Goal: Task Accomplishment & Management: Complete application form

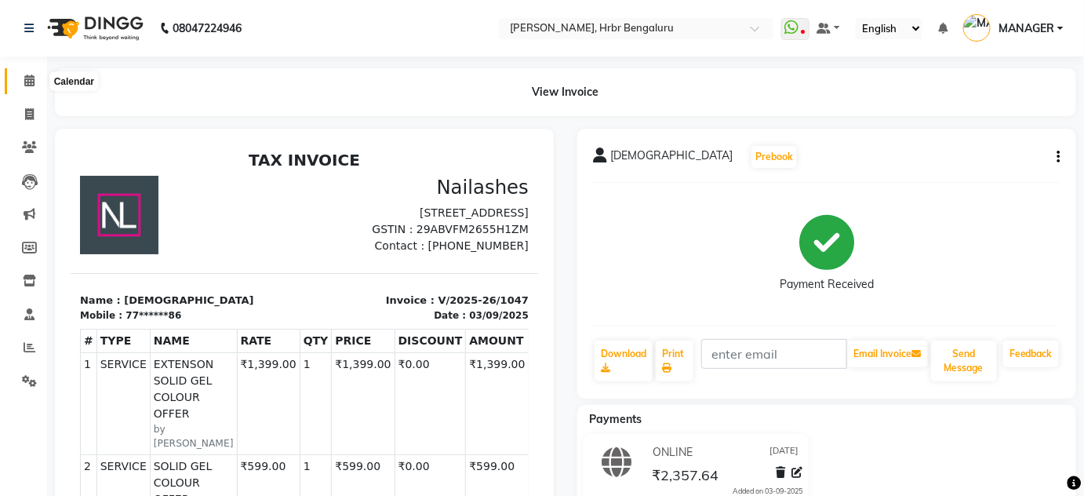
click at [25, 78] on icon at bounding box center [29, 81] width 10 height 12
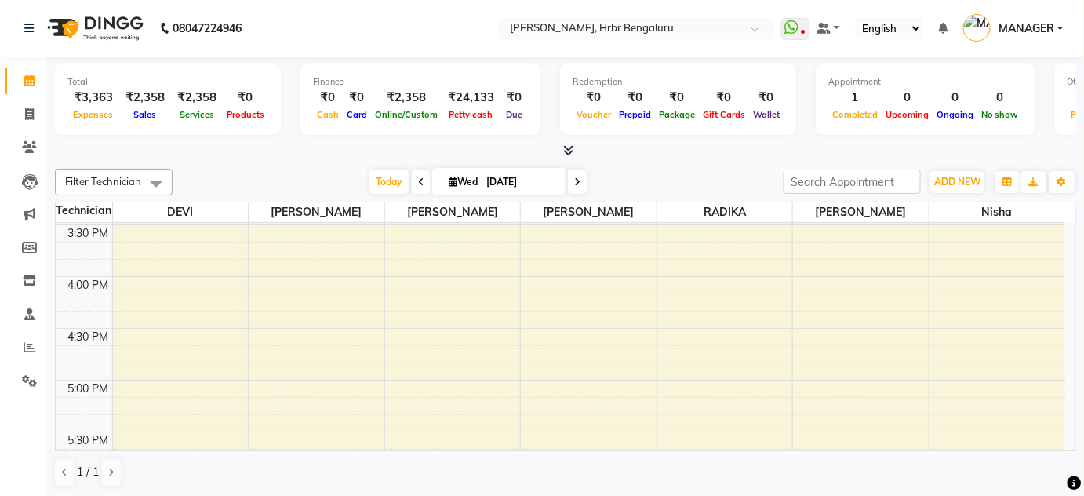
scroll to position [1616, 0]
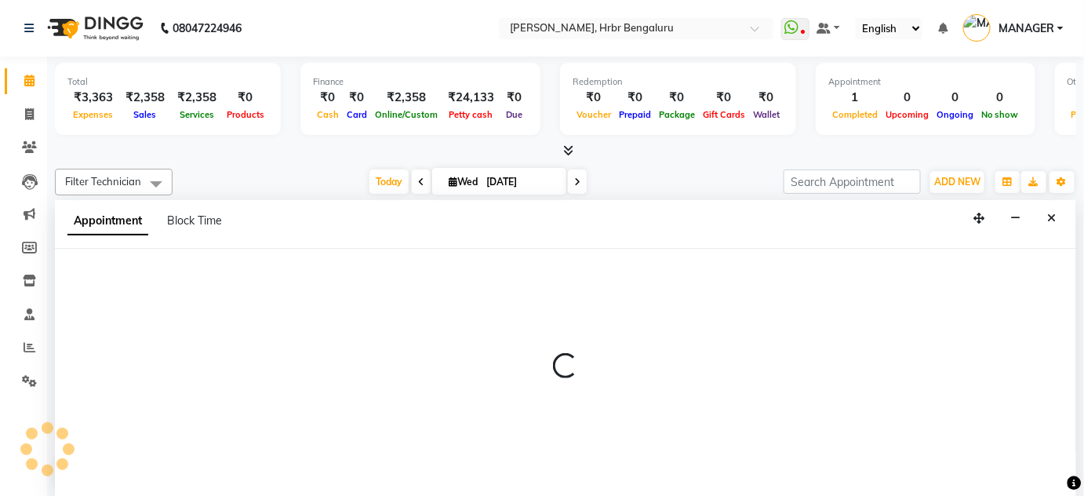
scroll to position [0, 0]
select select "84501"
select select "1020"
select select "tentative"
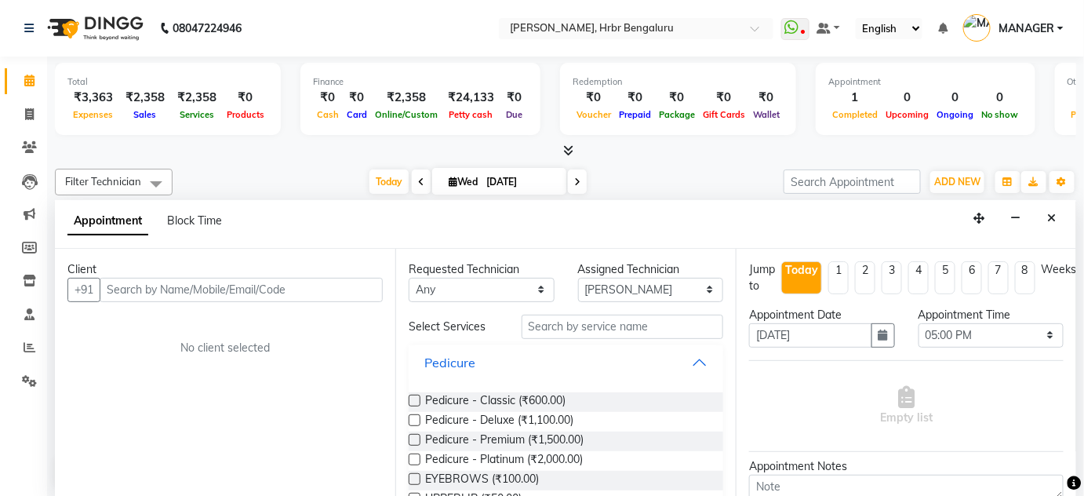
drag, startPoint x: 599, startPoint y: 356, endPoint x: 270, endPoint y: 290, distance: 336.2
click at [270, 290] on div "Client +91 No client selected Requested Technician Any DEVI HIMANSHU jyothi KEV…" at bounding box center [566, 373] width 1022 height 249
click at [245, 281] on input "text" at bounding box center [241, 290] width 283 height 24
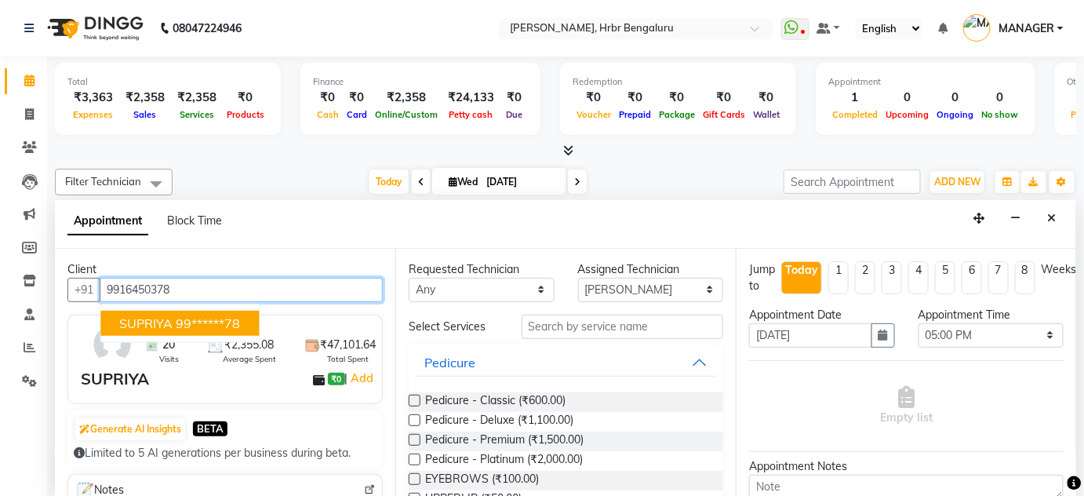
click at [192, 322] on ngb-highlight "99******78" at bounding box center [208, 323] width 64 height 16
type input "99******78"
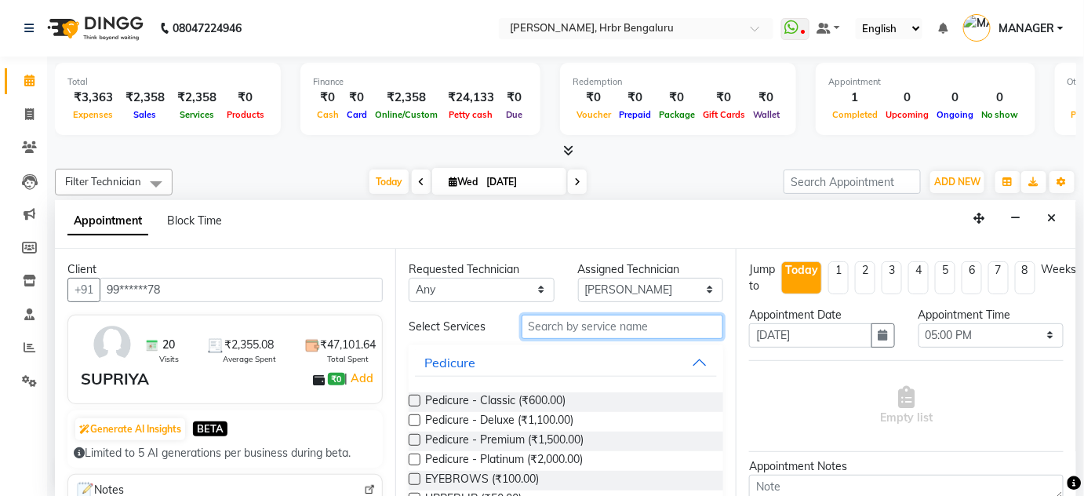
click at [585, 334] on input "text" at bounding box center [623, 327] width 202 height 24
type input "W"
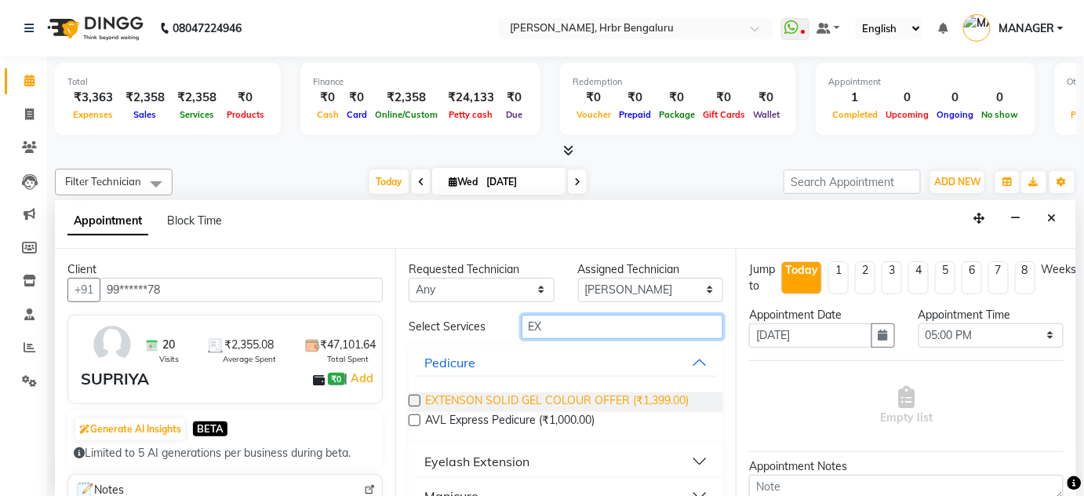
type input "EX"
click at [573, 410] on span "EXTENSON SOLID GEL COLOUR OFFER (₹1,399.00)" at bounding box center [557, 402] width 264 height 20
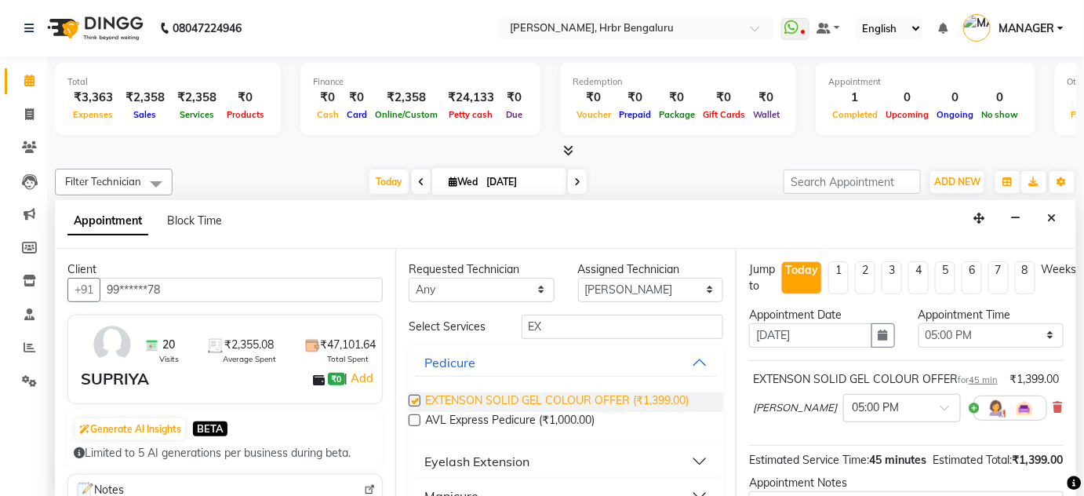
checkbox input "false"
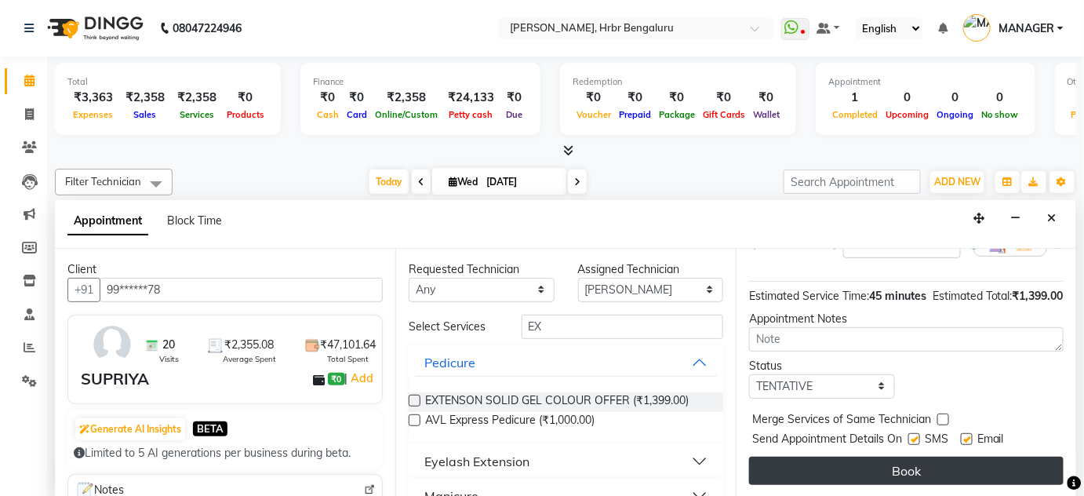
click at [924, 467] on button "Book" at bounding box center [906, 471] width 315 height 28
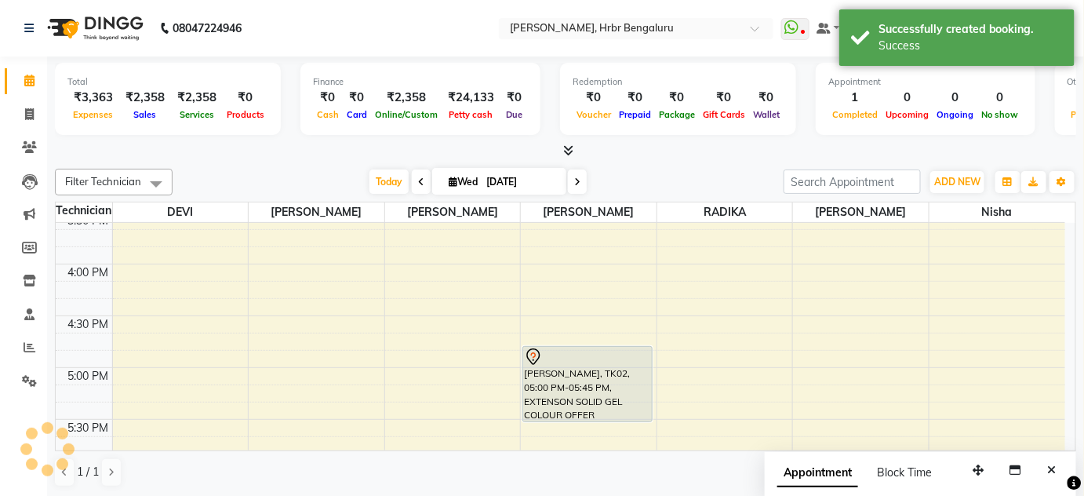
scroll to position [0, 0]
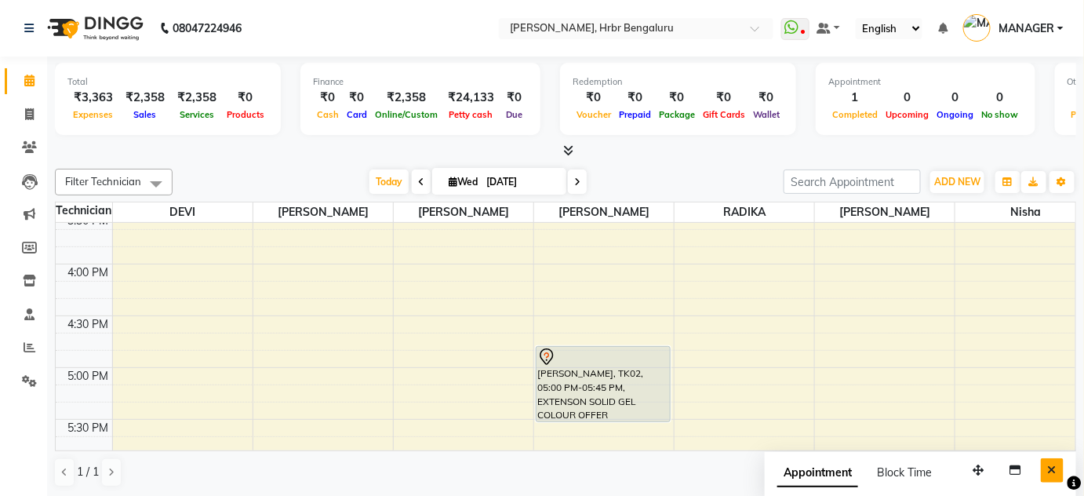
click at [1054, 474] on icon "Close" at bounding box center [1052, 469] width 9 height 11
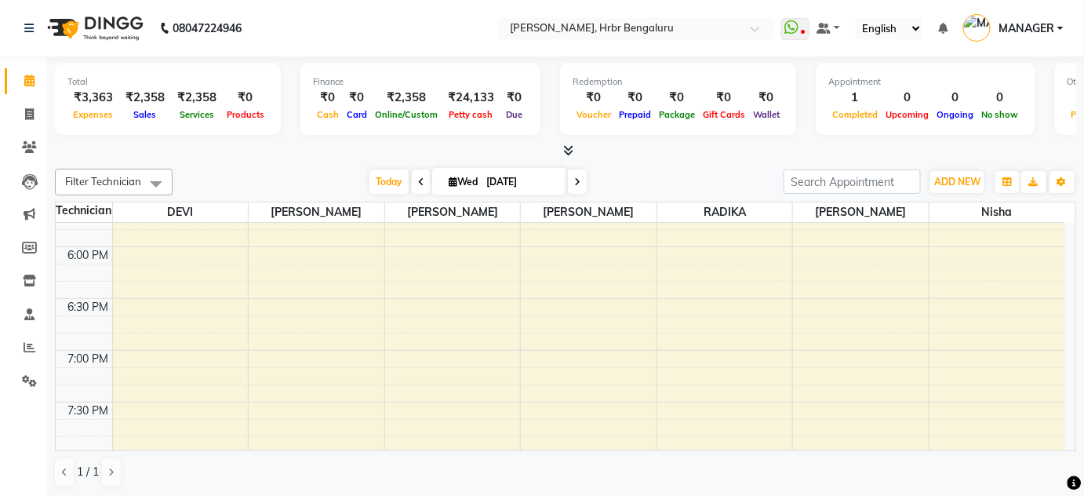
scroll to position [1852, 0]
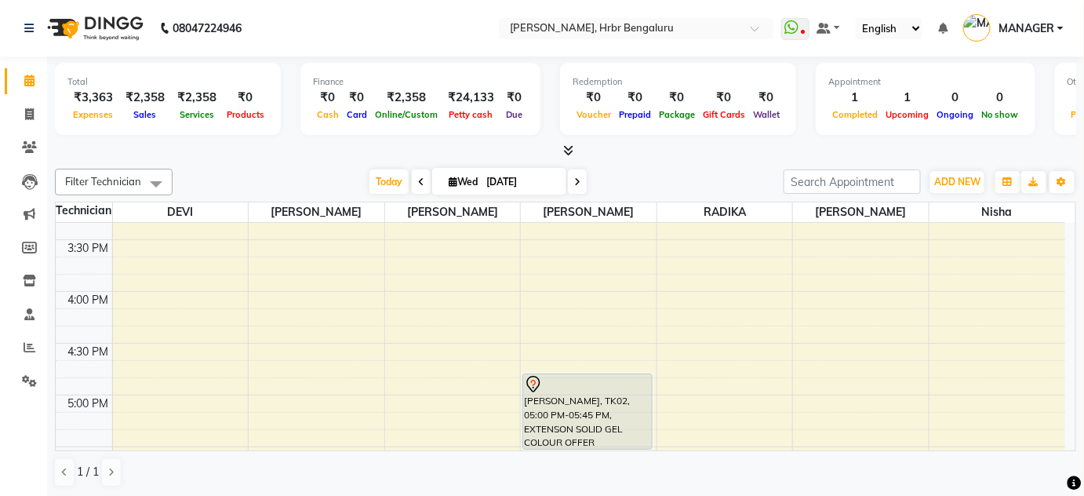
scroll to position [1576, 0]
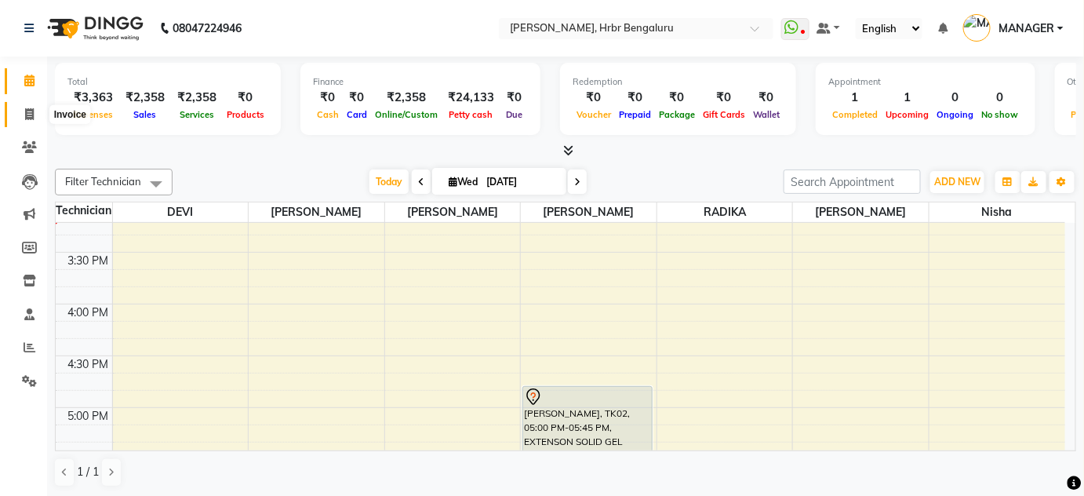
click at [26, 108] on icon at bounding box center [29, 114] width 9 height 12
select select "service"
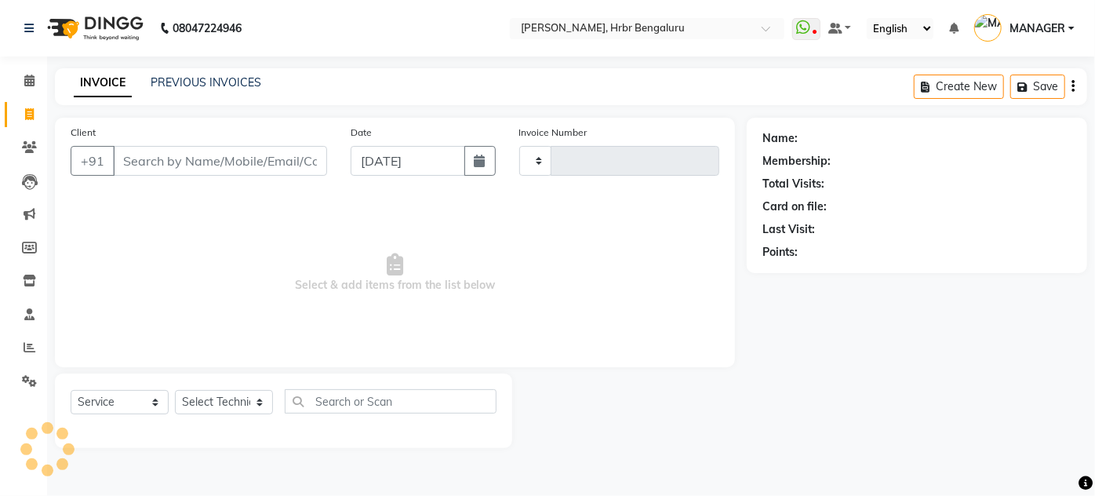
type input "1048"
select select "3771"
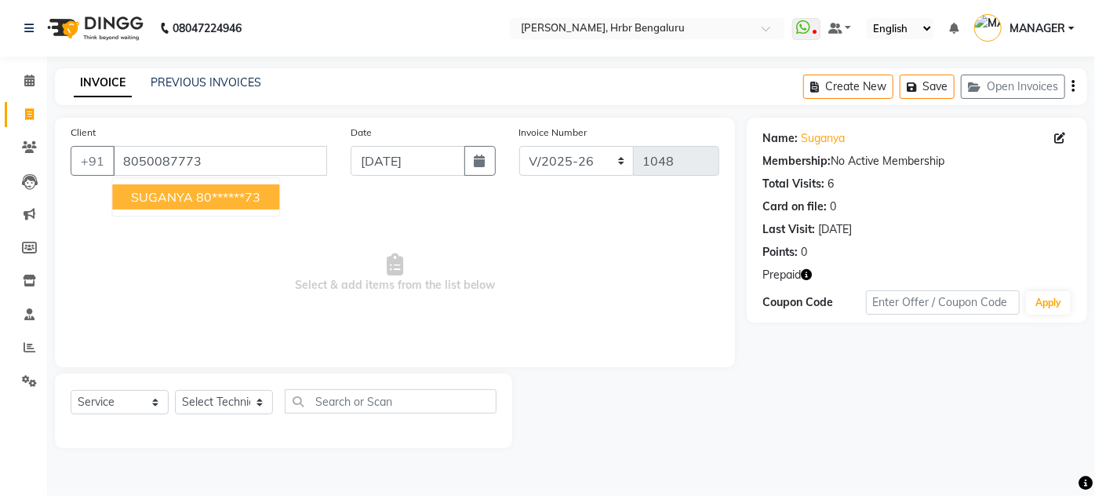
click at [202, 189] on ngb-highlight "80******73" at bounding box center [228, 197] width 64 height 16
type input "80******73"
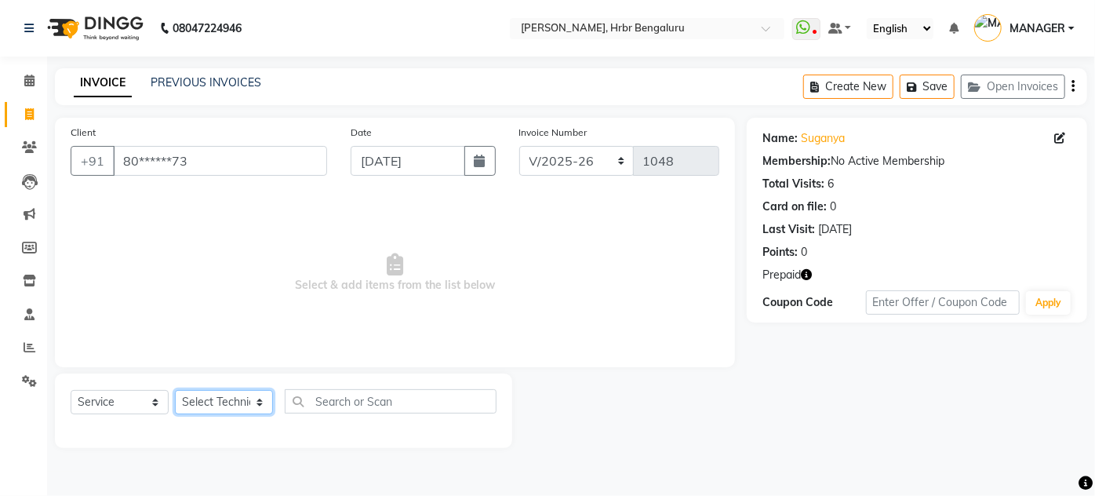
click at [211, 400] on select "Select Technician [PERSON_NAME] [PERSON_NAME] MANAGER [PERSON_NAME]" at bounding box center [224, 402] width 98 height 24
select select "77431"
click at [175, 390] on select "Select Technician [PERSON_NAME] [PERSON_NAME] MANAGER [PERSON_NAME]" at bounding box center [224, 402] width 98 height 24
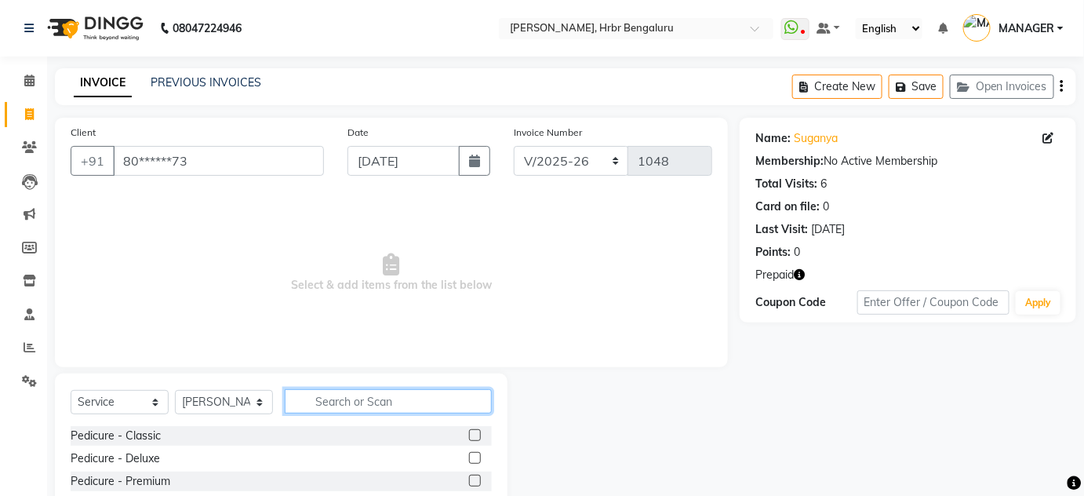
click at [353, 407] on input "text" at bounding box center [388, 401] width 207 height 24
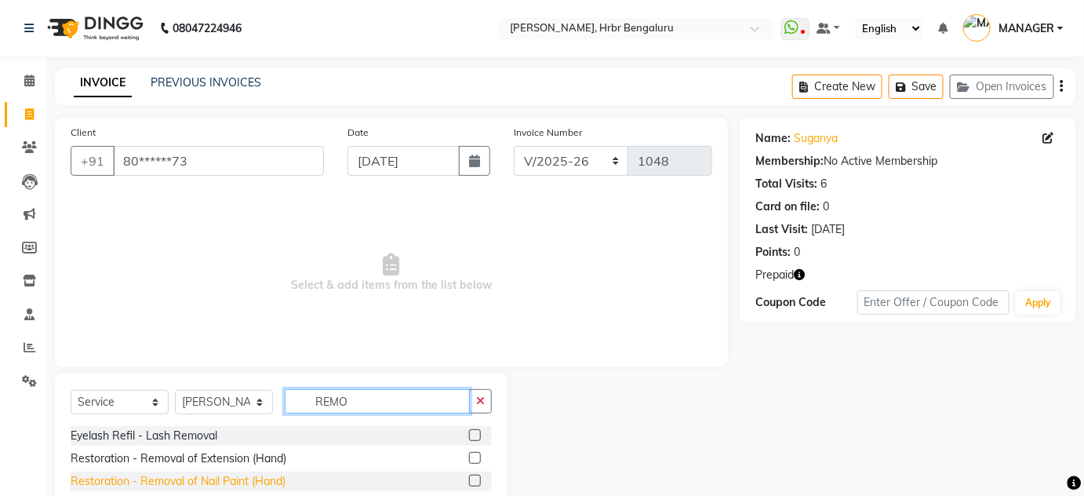
type input "REMO"
click at [181, 487] on div "Restoration - Removal of Nail Paint (Hand)" at bounding box center [178, 481] width 215 height 16
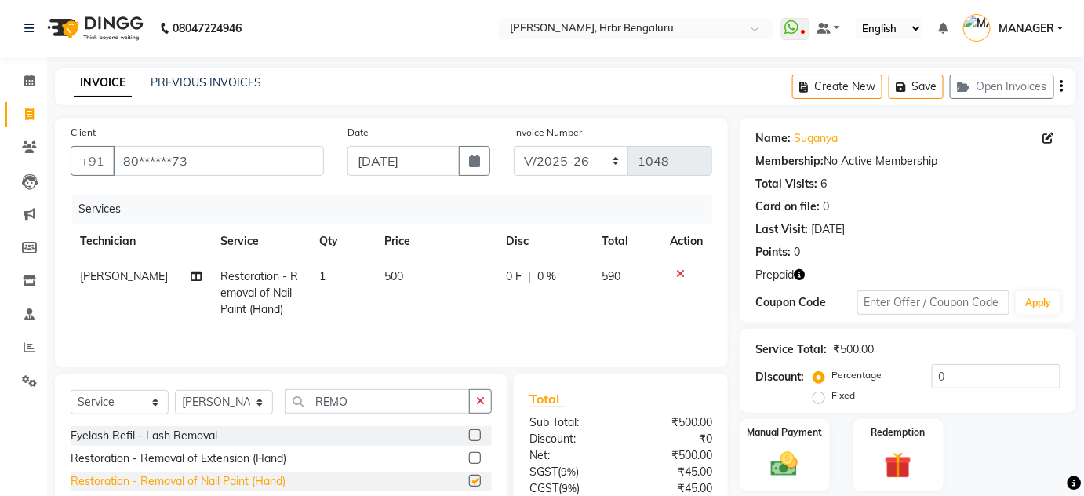
checkbox input "false"
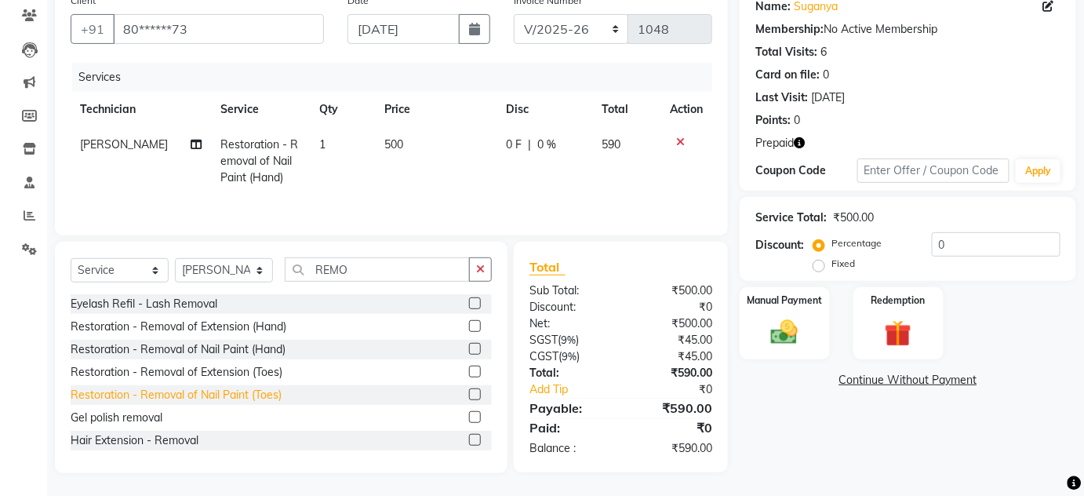
click at [246, 395] on div "Restoration - Removal of Nail Paint (Toes)" at bounding box center [176, 395] width 211 height 16
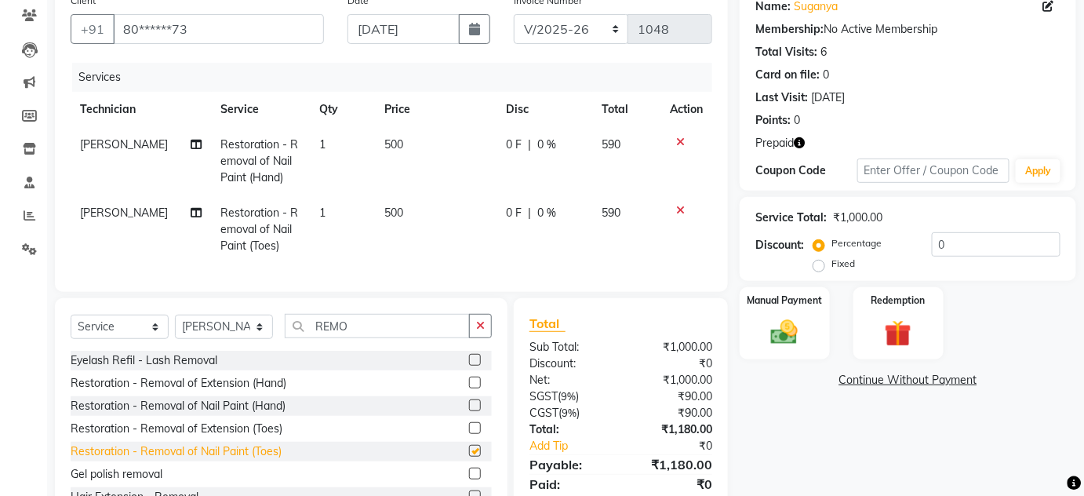
checkbox input "false"
click at [399, 140] on td "500" at bounding box center [435, 161] width 121 height 68
select select "77431"
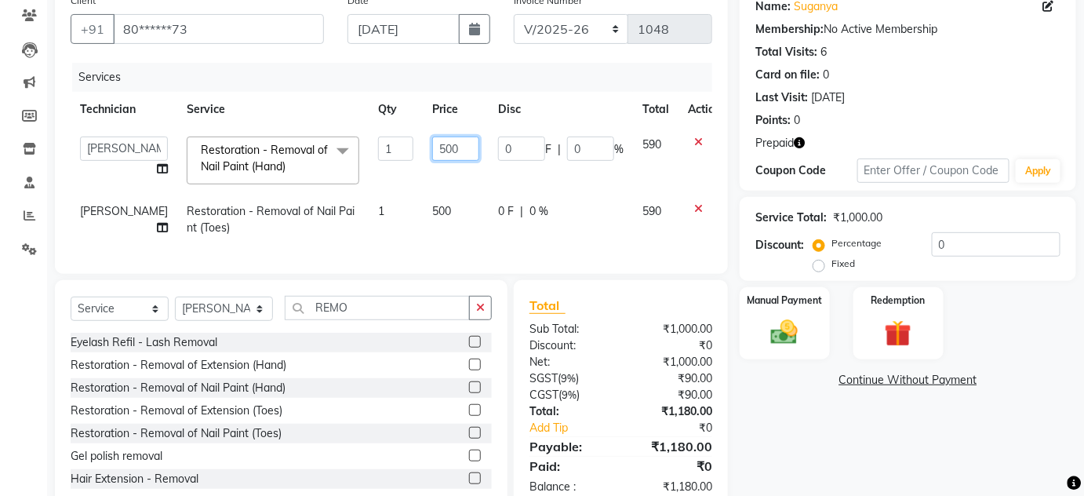
click at [432, 142] on input "500" at bounding box center [455, 149] width 47 height 24
type input "0"
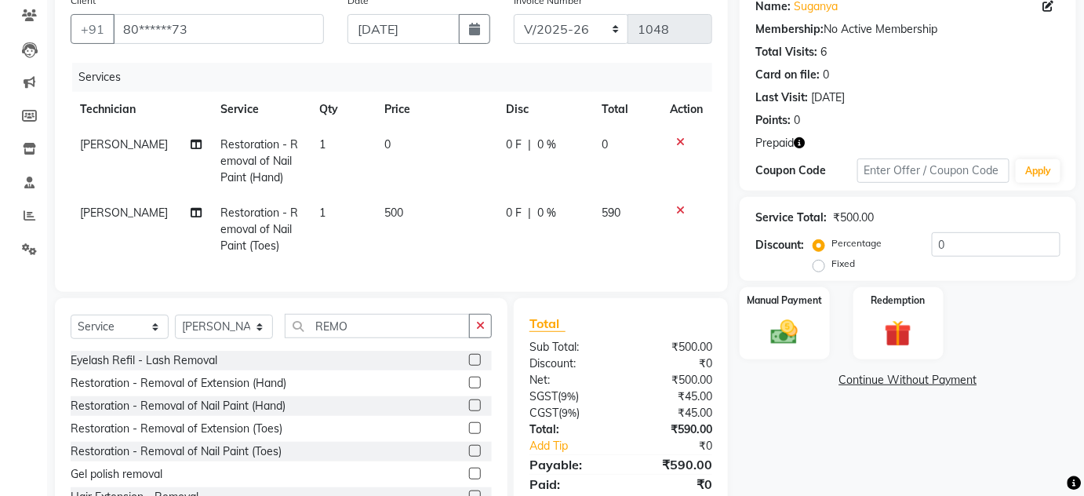
click at [413, 219] on td "500" at bounding box center [435, 229] width 121 height 68
select select "77431"
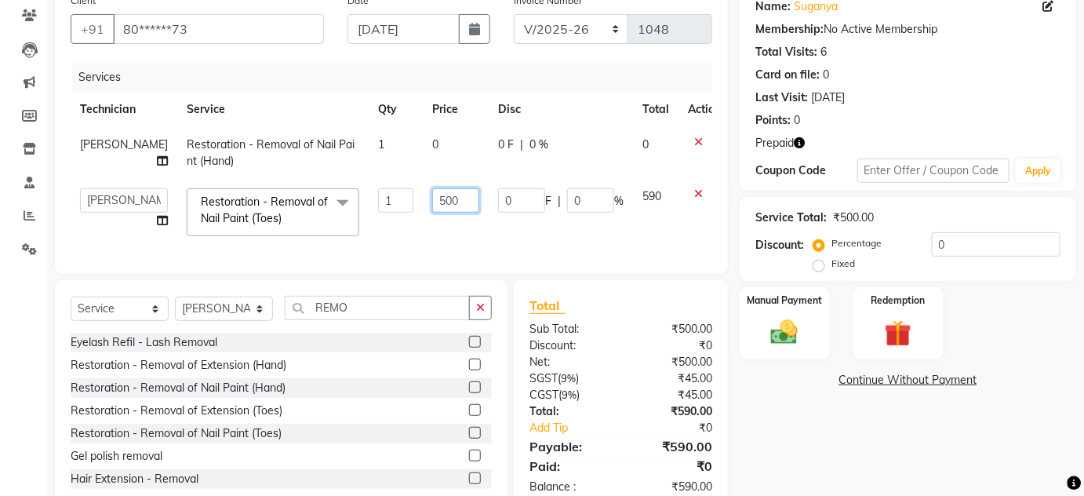
click at [432, 195] on input "500" at bounding box center [455, 200] width 47 height 24
type input "0"
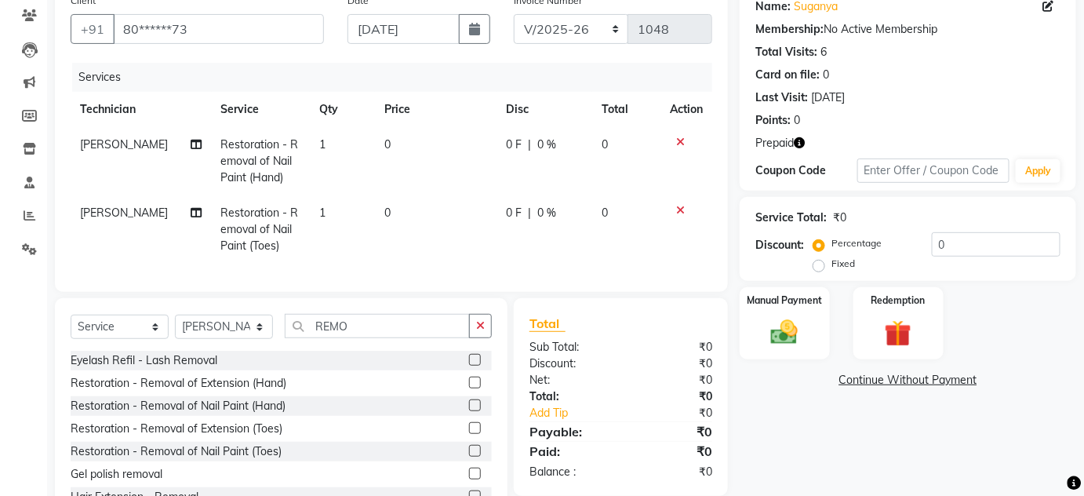
click at [381, 242] on tr "[PERSON_NAME] Restoration - Removal of Nail Paint (Toes) 1 0 0 F | 0 % 0" at bounding box center [392, 229] width 642 height 68
click at [364, 338] on input "REM" at bounding box center [377, 326] width 185 height 24
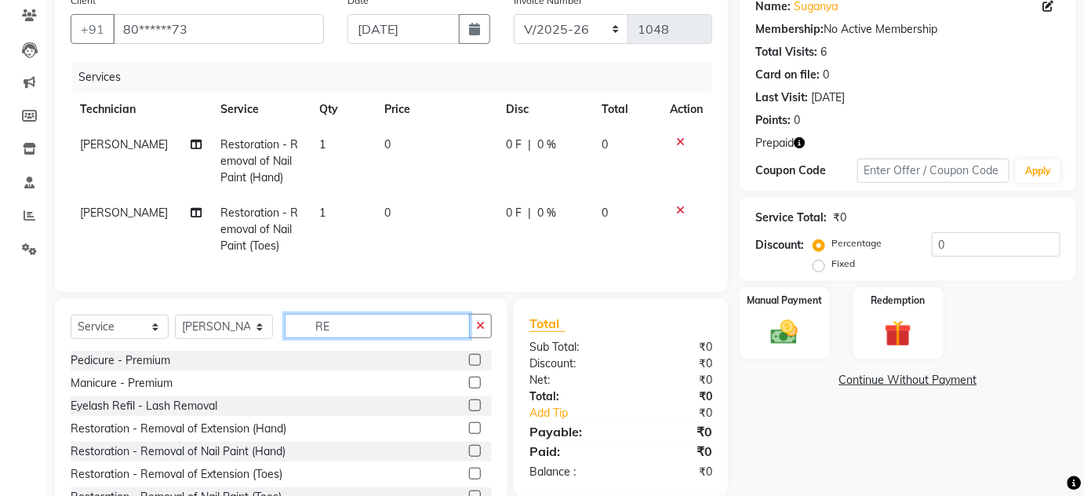
type input "R"
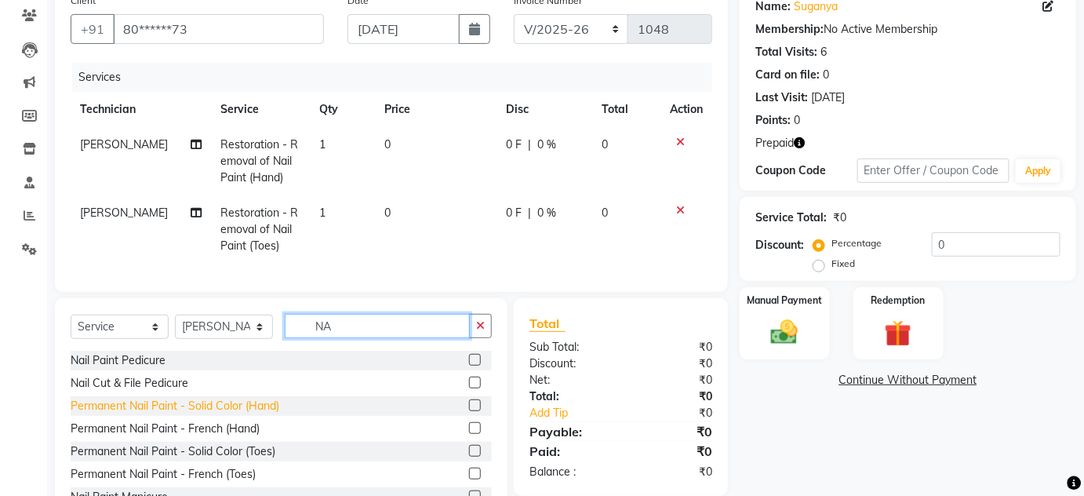
type input "NA"
click at [206, 414] on div "Permanent Nail Paint - Solid Color (Hand)" at bounding box center [175, 406] width 209 height 16
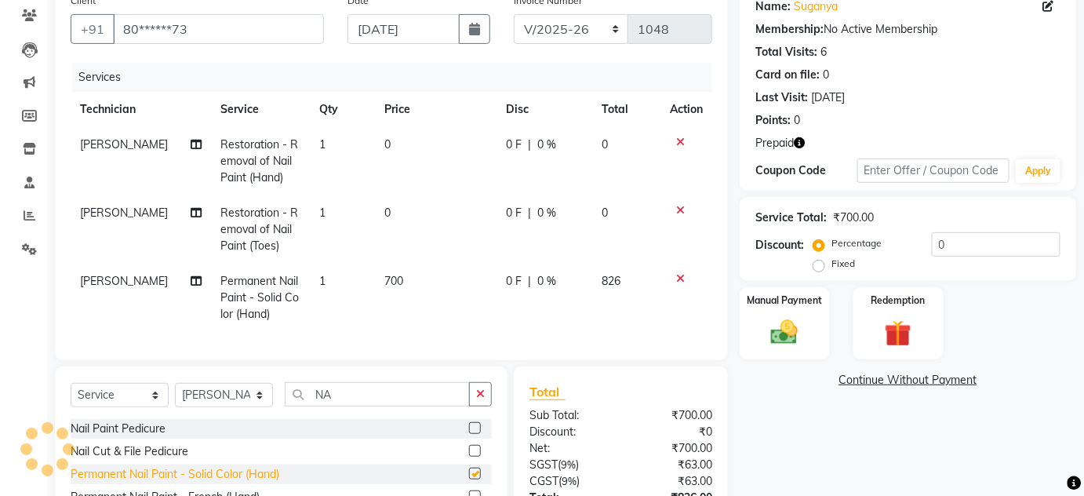
checkbox input "false"
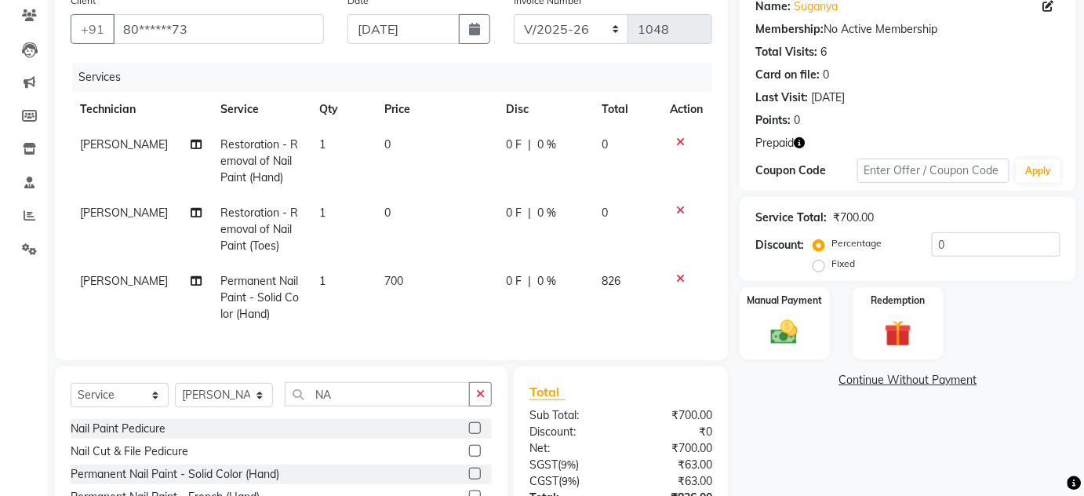
scroll to position [268, 0]
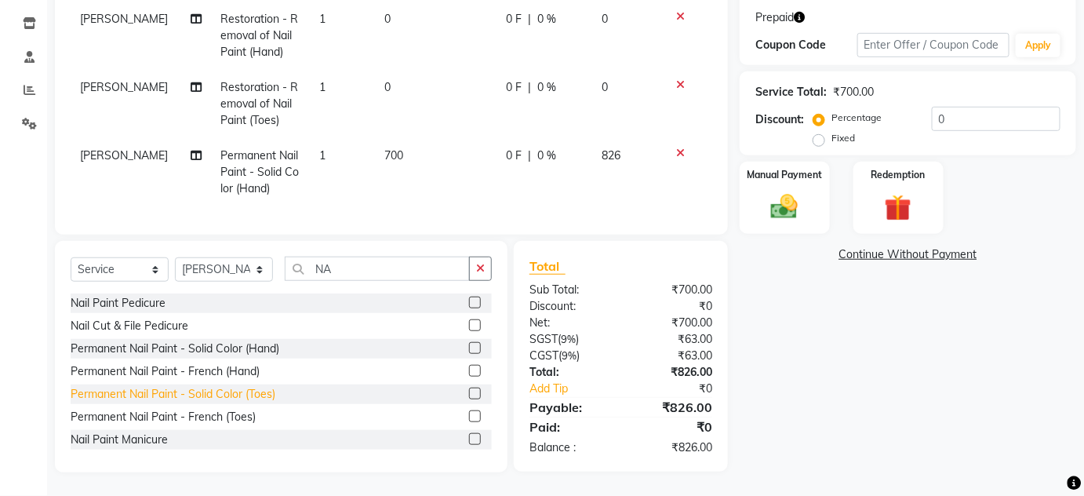
click at [154, 391] on div "Permanent Nail Paint - Solid Color (Toes)" at bounding box center [173, 394] width 205 height 16
checkbox input "false"
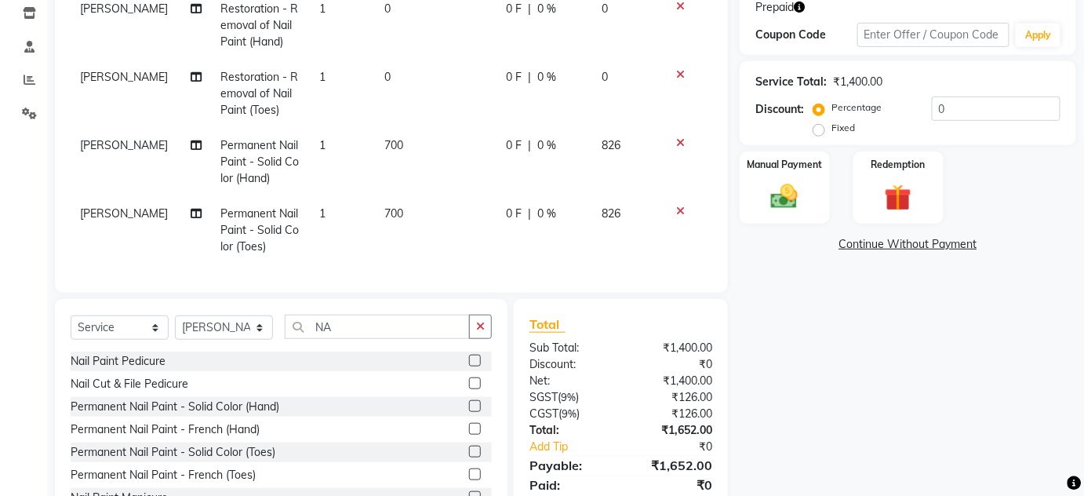
scroll to position [336, 0]
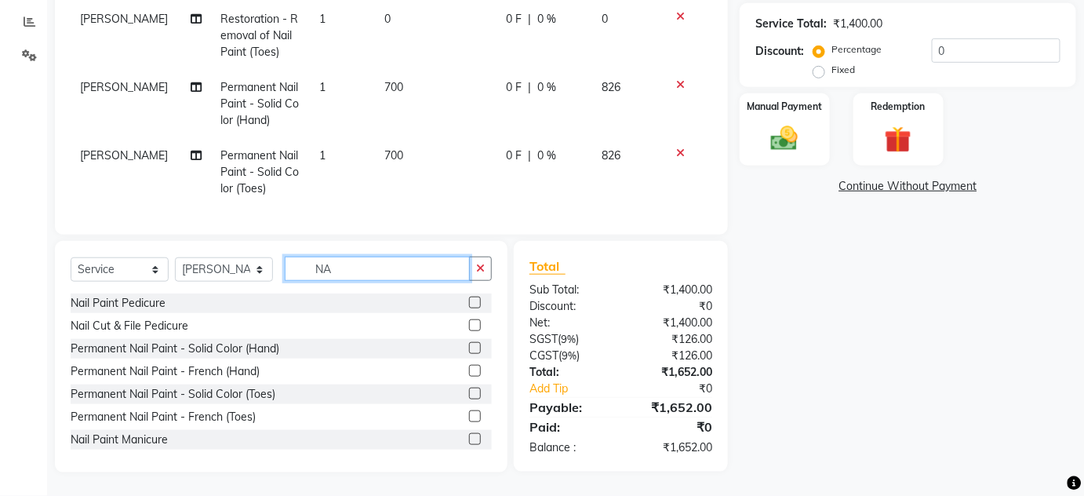
click at [349, 275] on input "NA" at bounding box center [377, 269] width 185 height 24
type input "N"
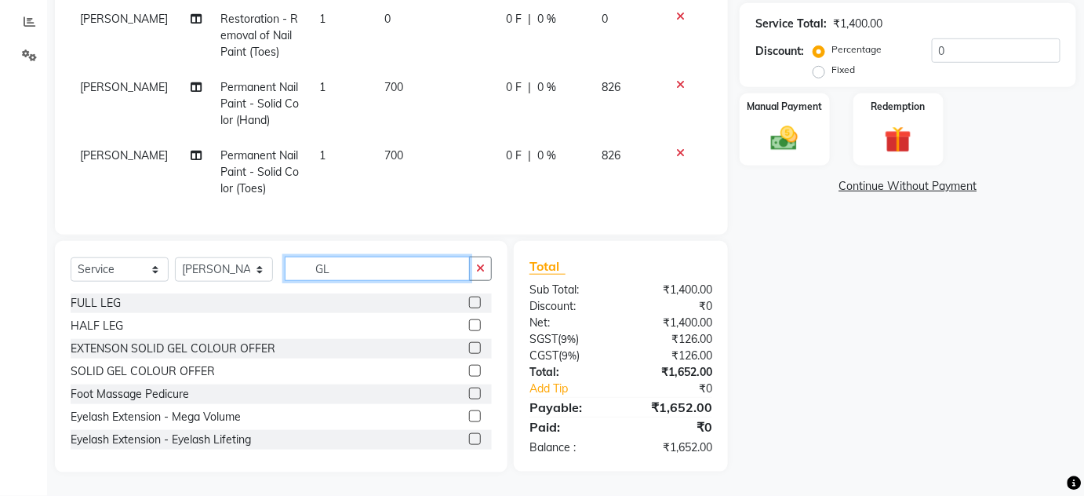
scroll to position [334, 0]
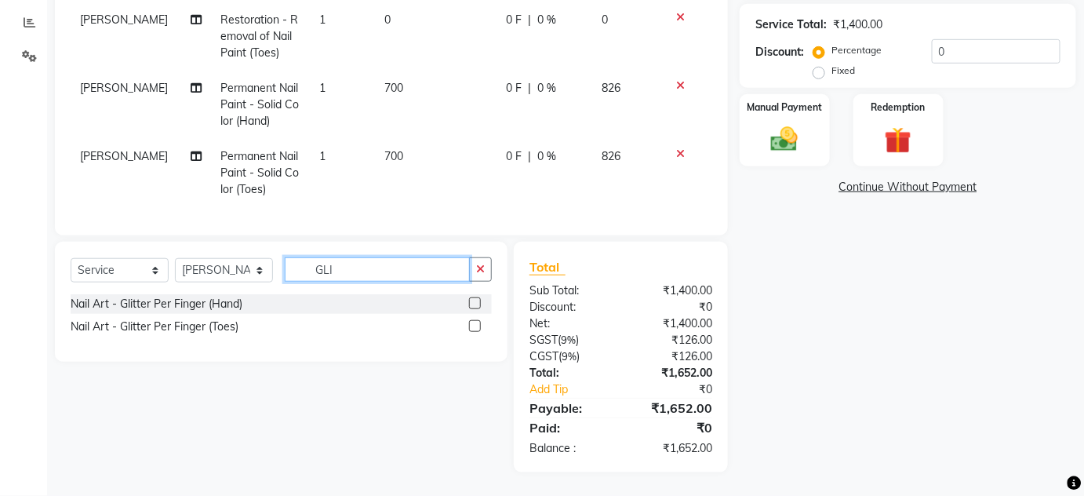
type input "GLI"
click at [163, 314] on div "Nail Art - Glitter Per Finger (Hand) Nail Art - Glitter Per Finger (Toes)" at bounding box center [281, 317] width 421 height 46
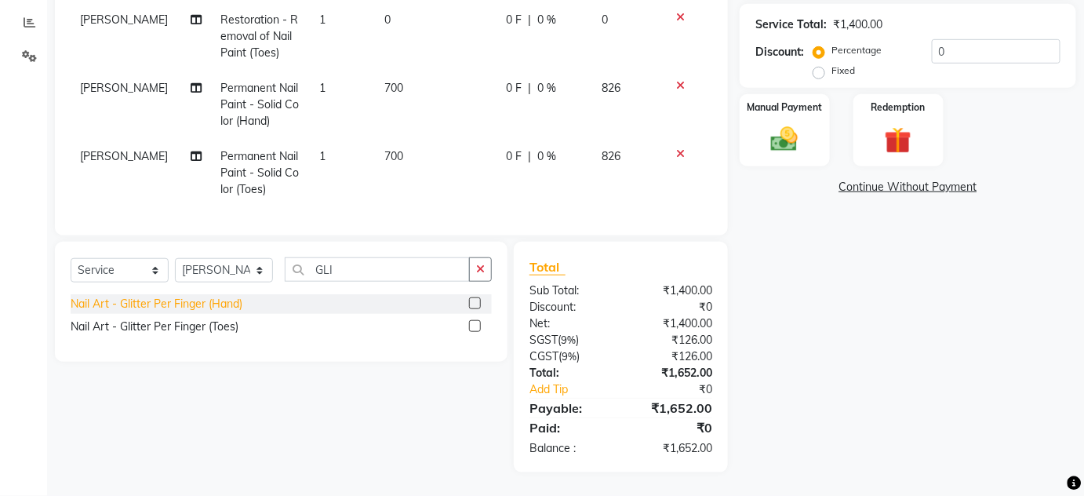
click at [156, 301] on div "Nail Art - Glitter Per Finger (Hand)" at bounding box center [157, 304] width 172 height 16
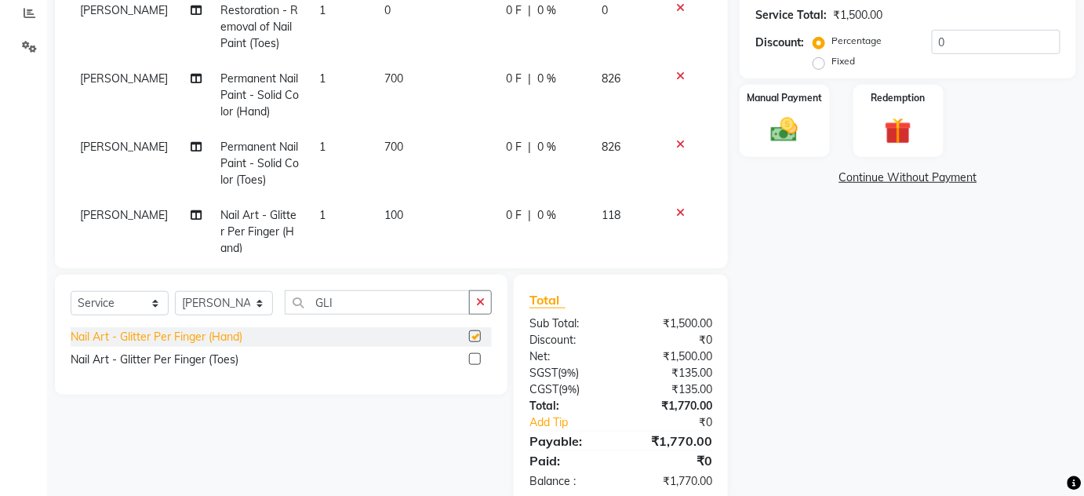
checkbox input "false"
click at [158, 352] on div "Nail Art - Glitter Per Finger (Toes)" at bounding box center [155, 360] width 168 height 16
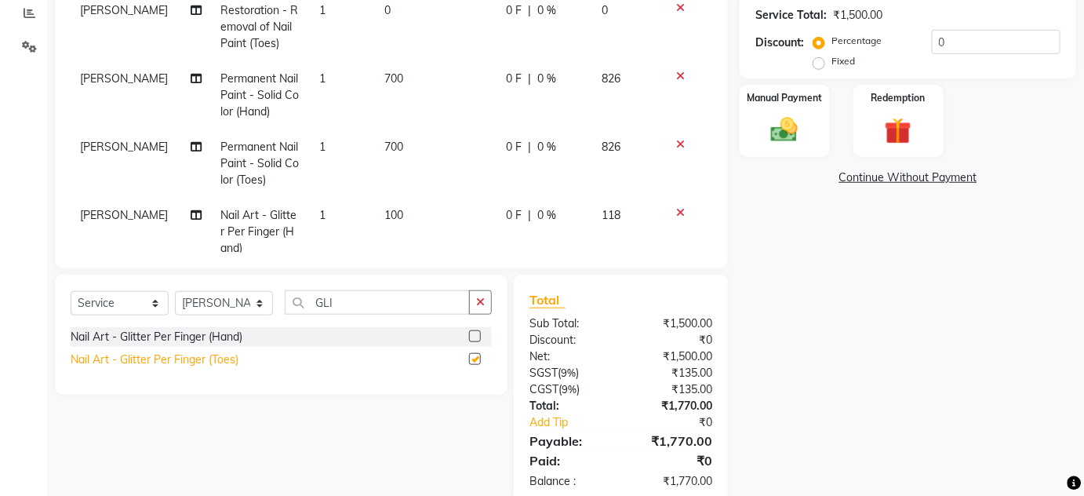
checkbox input "false"
click at [676, 143] on icon at bounding box center [680, 144] width 9 height 11
click at [670, 73] on div at bounding box center [686, 76] width 33 height 11
click at [384, 140] on span "100" at bounding box center [393, 147] width 19 height 14
select select "77431"
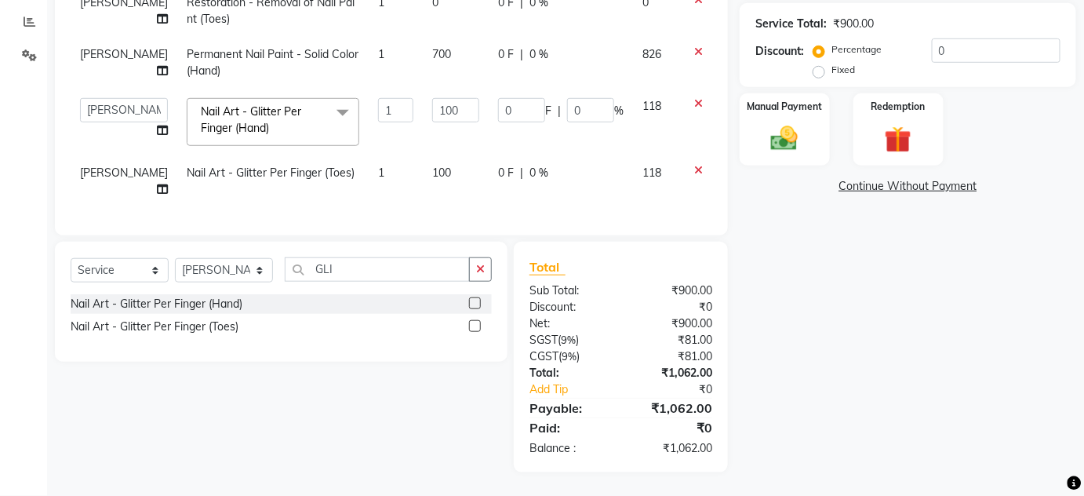
scroll to position [318, 0]
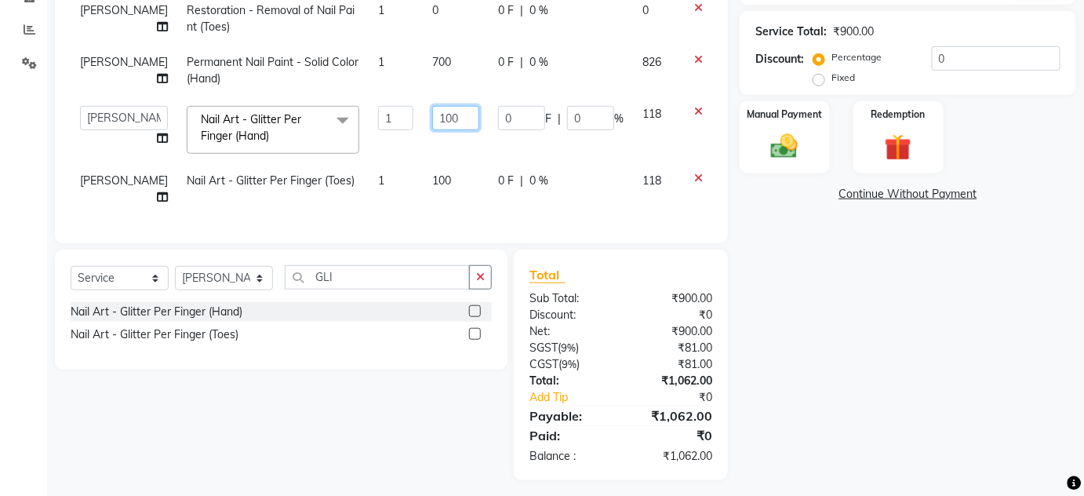
click at [432, 118] on input "100" at bounding box center [455, 118] width 47 height 24
type input "1000"
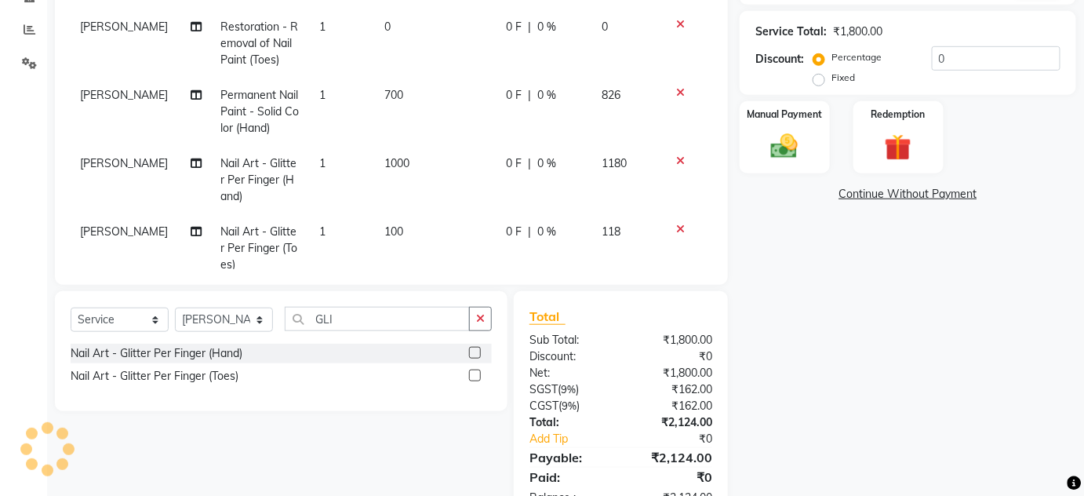
click at [435, 184] on tbody "[PERSON_NAME] Restoration - Removal of Nail Paint (Hand) 1 0 0 F | 0 % 0 [PERSO…" at bounding box center [392, 111] width 642 height 341
click at [435, 184] on td "1000" at bounding box center [435, 180] width 121 height 68
select select "77431"
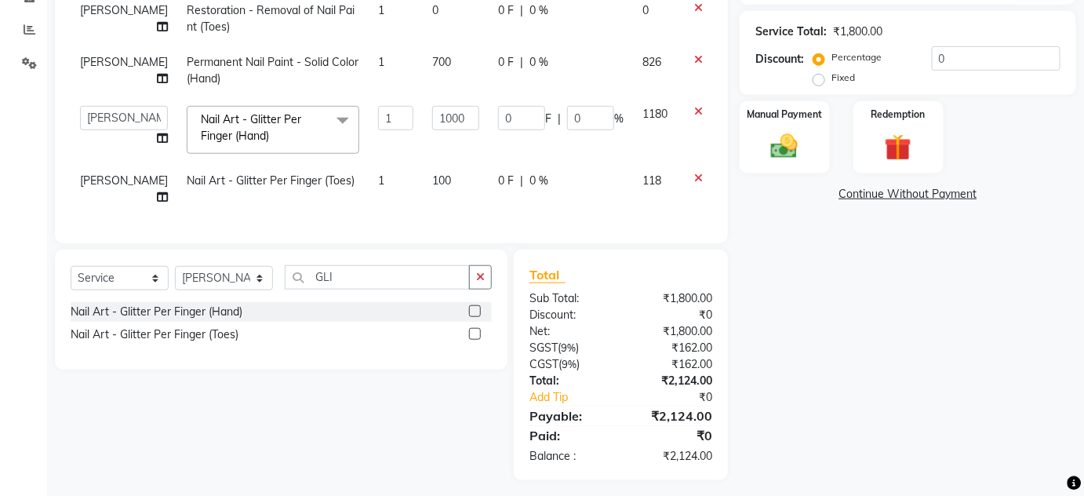
click at [432, 173] on span "100" at bounding box center [441, 180] width 19 height 14
select select "77431"
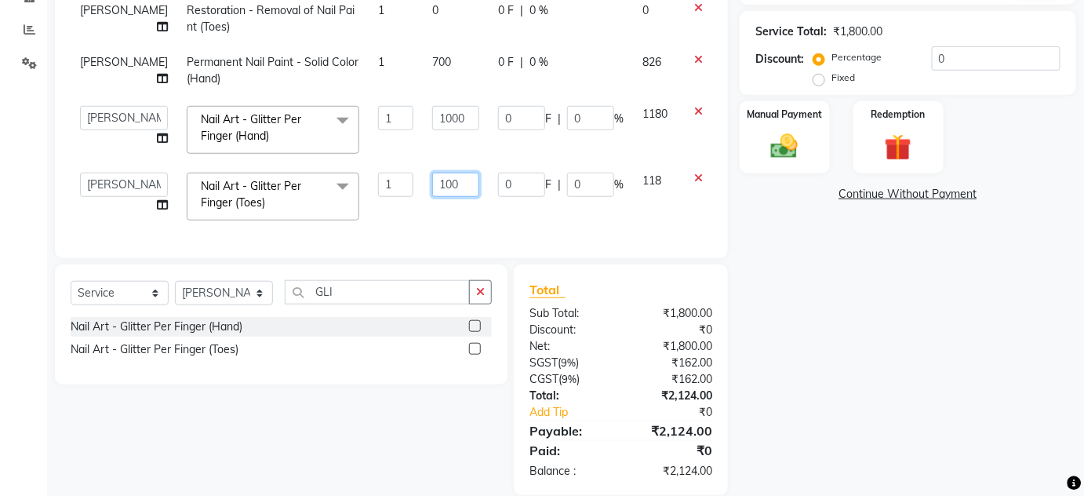
click at [432, 180] on input "100" at bounding box center [455, 185] width 47 height 24
type input "1000"
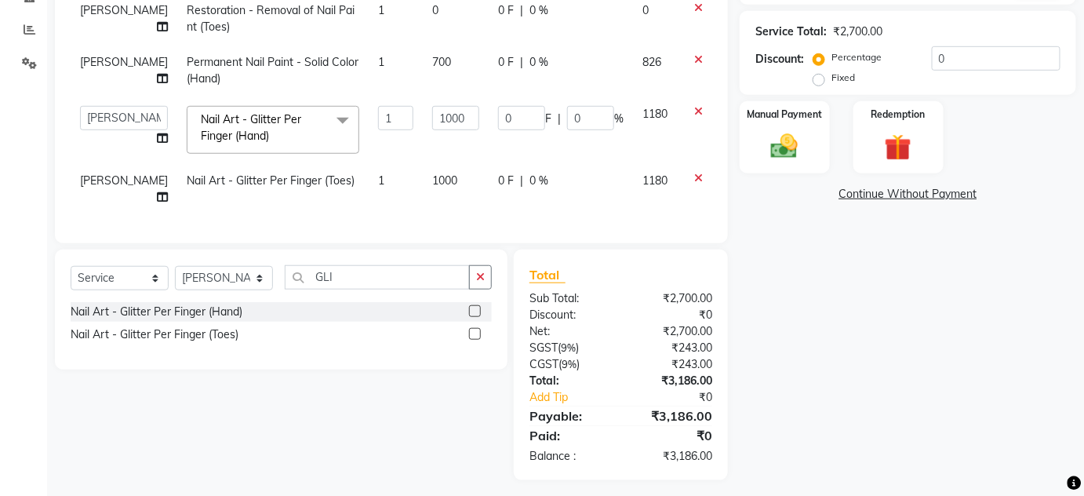
click at [425, 209] on div "Services Technician Service Qty Price Disc Total Action [PERSON_NAME] Restorati…" at bounding box center [392, 52] width 642 height 351
click at [694, 54] on icon at bounding box center [698, 59] width 9 height 11
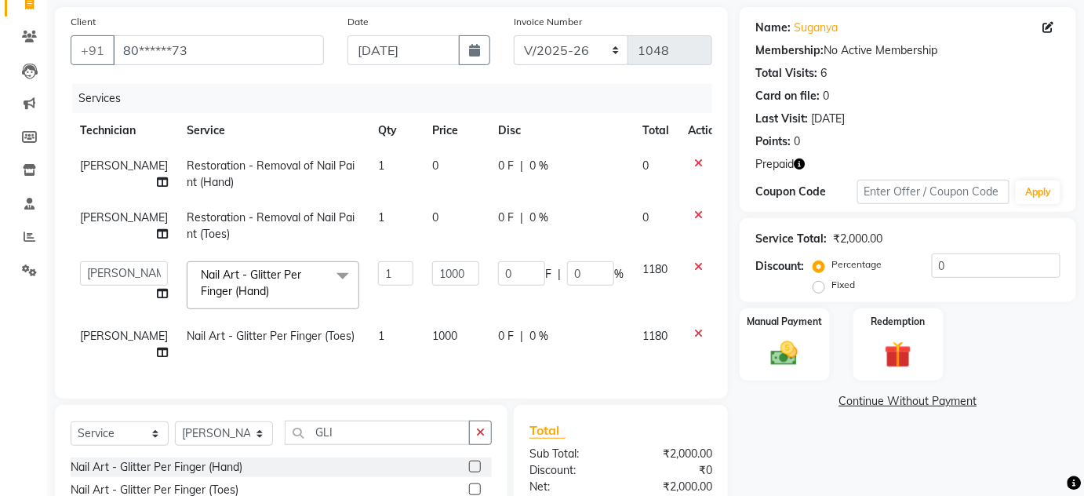
scroll to position [267, 0]
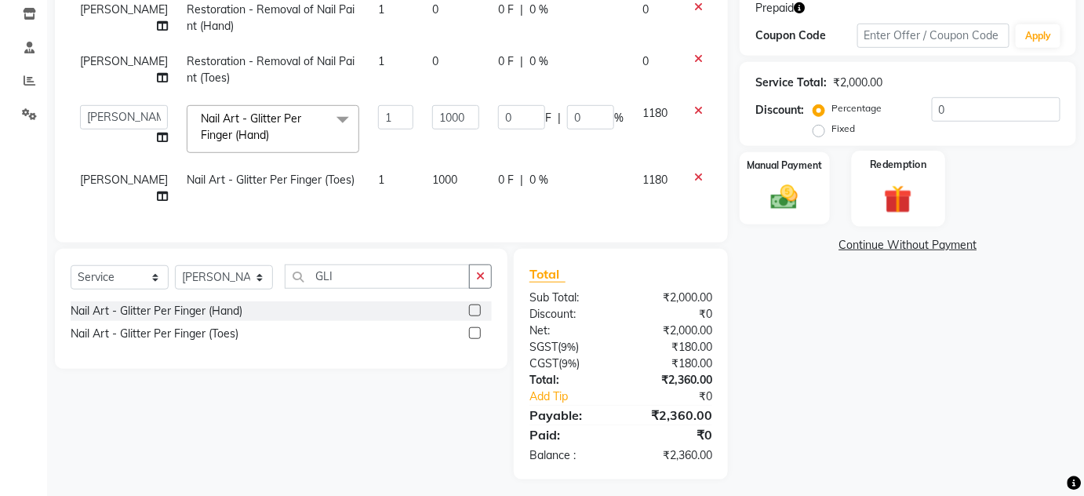
click at [893, 203] on img at bounding box center [899, 198] width 46 height 35
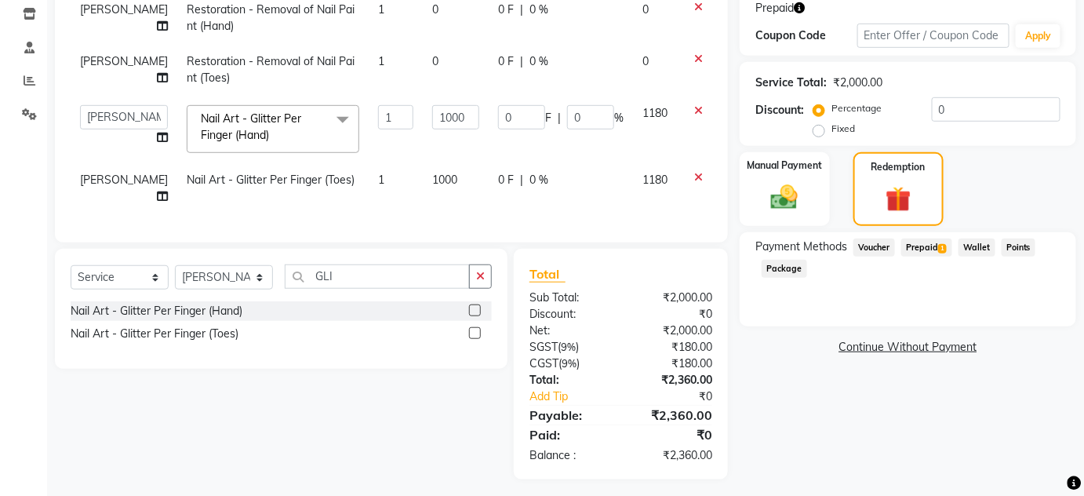
click at [926, 250] on span "Prepaid 1" at bounding box center [927, 248] width 51 height 18
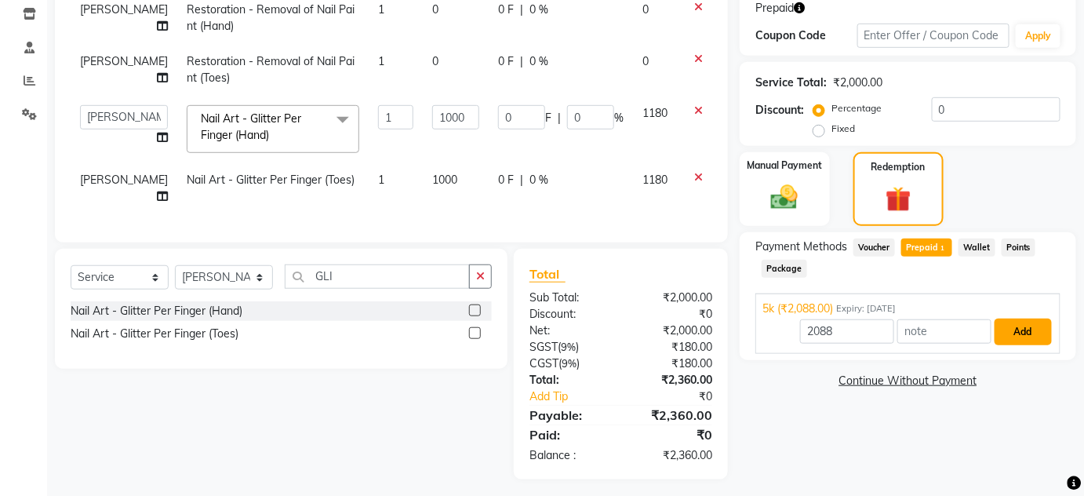
click at [1018, 331] on button "Add" at bounding box center [1023, 332] width 57 height 27
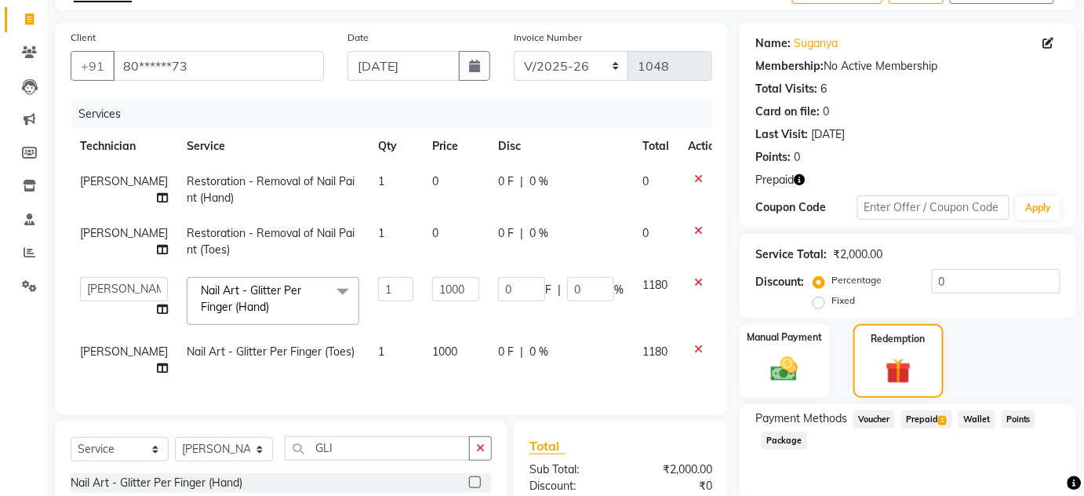
scroll to position [94, 0]
click at [423, 312] on td "1000" at bounding box center [456, 301] width 66 height 67
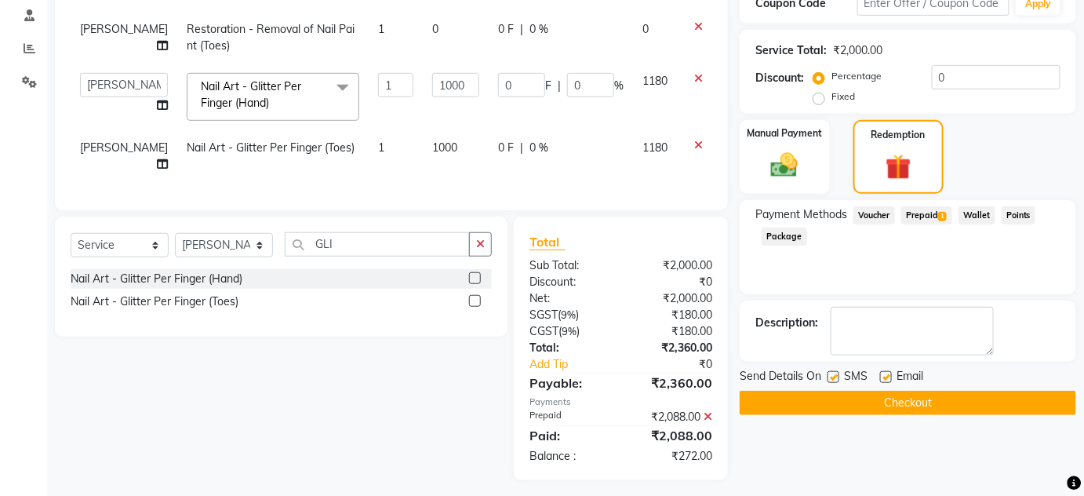
click at [710, 411] on icon at bounding box center [708, 416] width 9 height 11
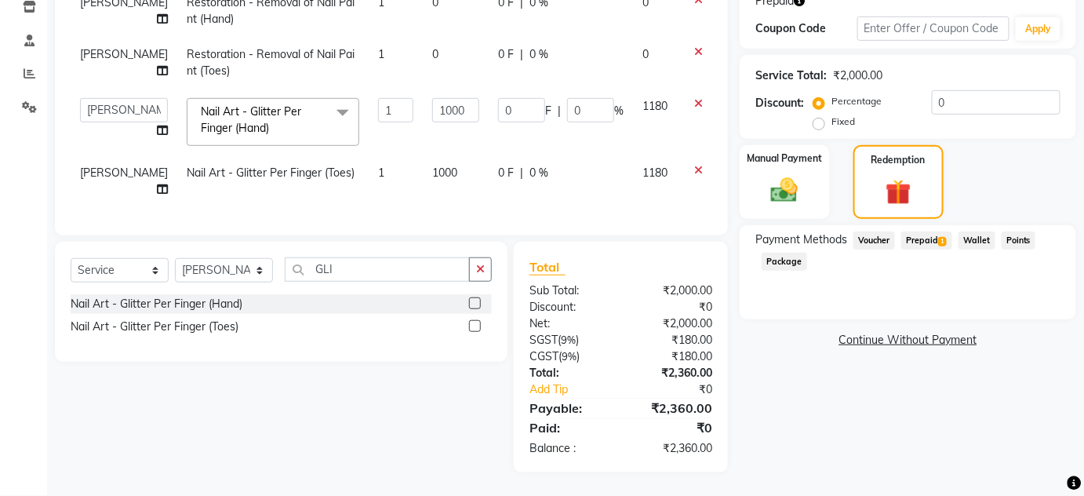
scroll to position [267, 0]
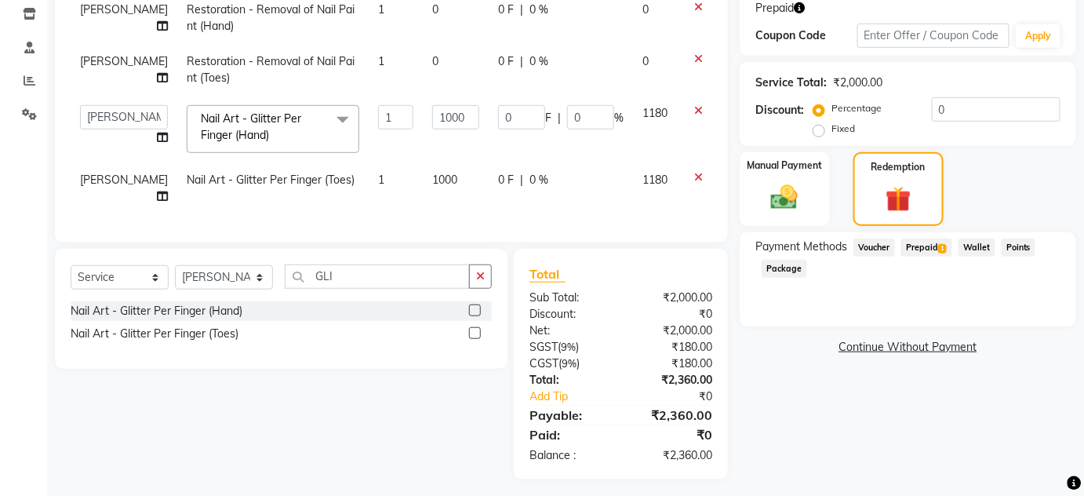
click at [918, 251] on span "Prepaid 1" at bounding box center [927, 248] width 51 height 18
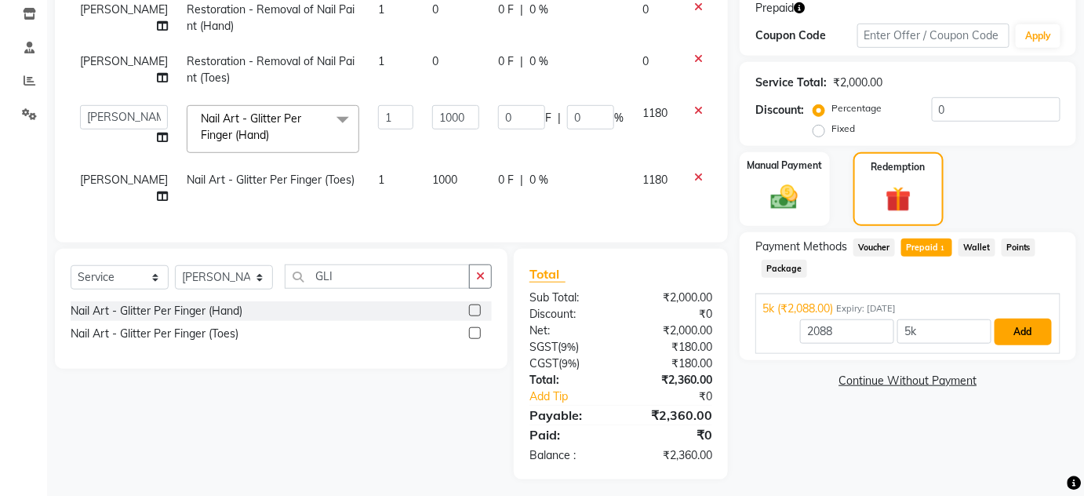
click at [1018, 332] on button "Add" at bounding box center [1023, 332] width 57 height 27
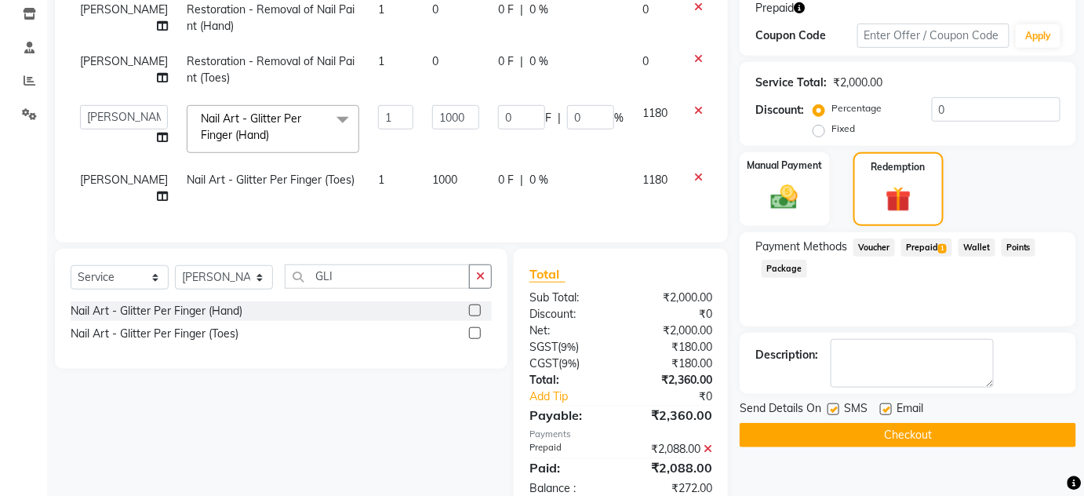
click at [705, 443] on icon at bounding box center [708, 448] width 9 height 11
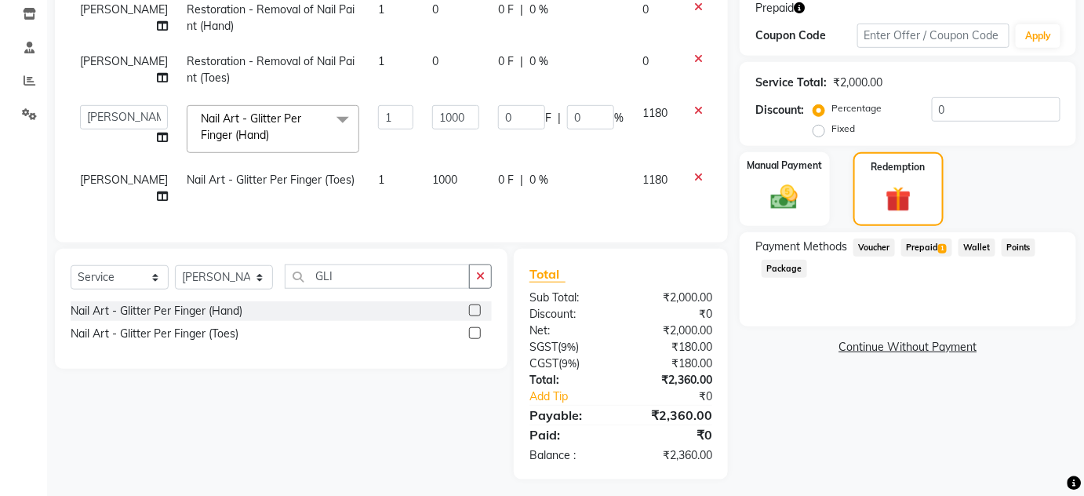
click at [921, 246] on span "Prepaid 1" at bounding box center [927, 248] width 51 height 18
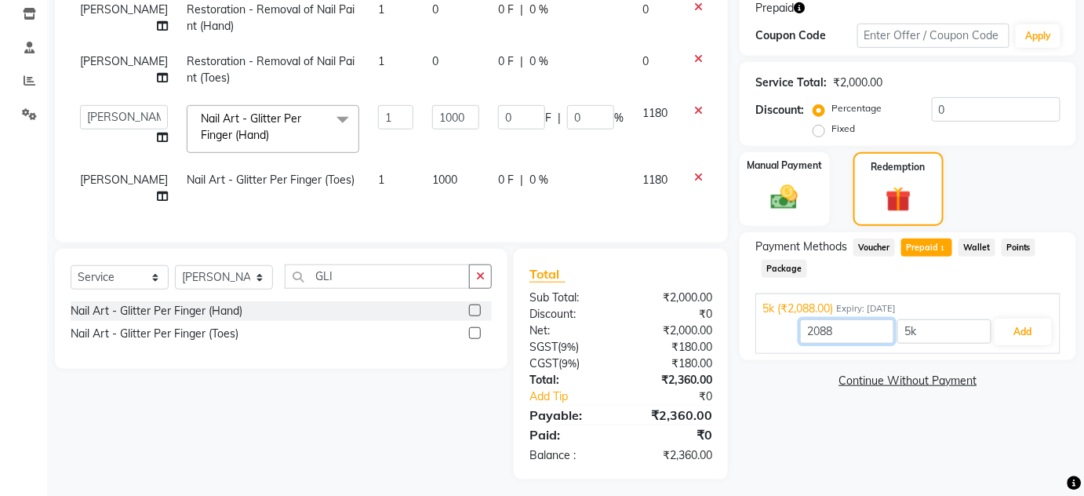
click at [845, 326] on input "2088" at bounding box center [847, 331] width 94 height 24
type input "2"
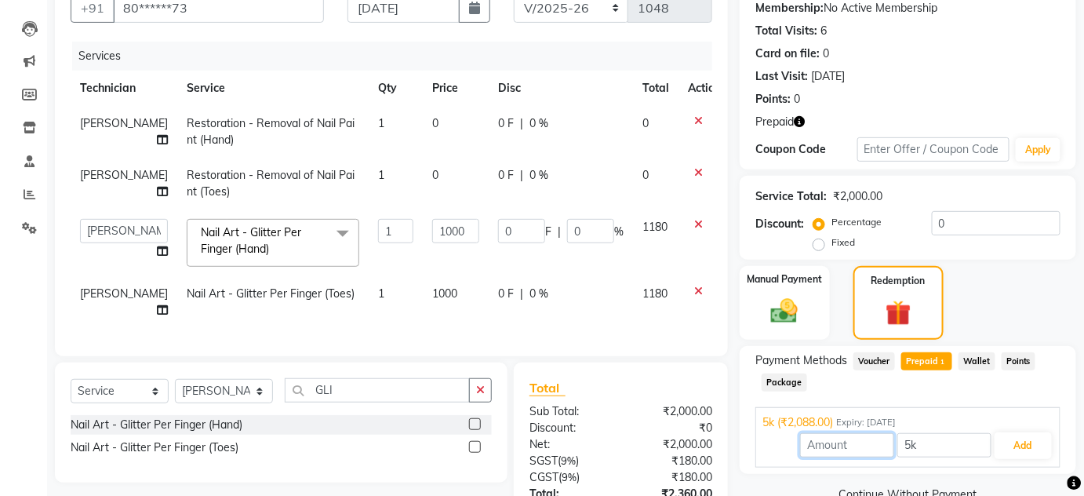
scroll to position [148, 0]
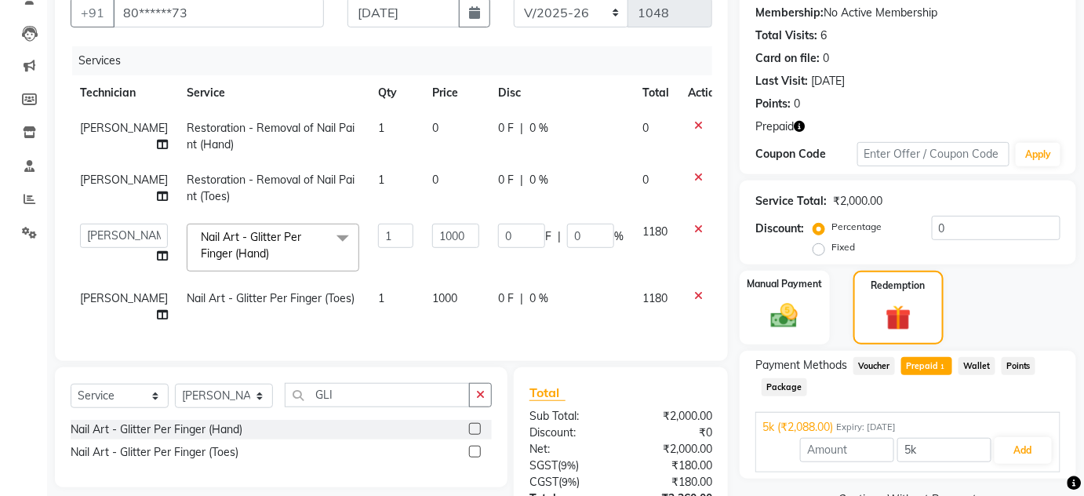
click at [801, 127] on icon "button" at bounding box center [799, 126] width 11 height 11
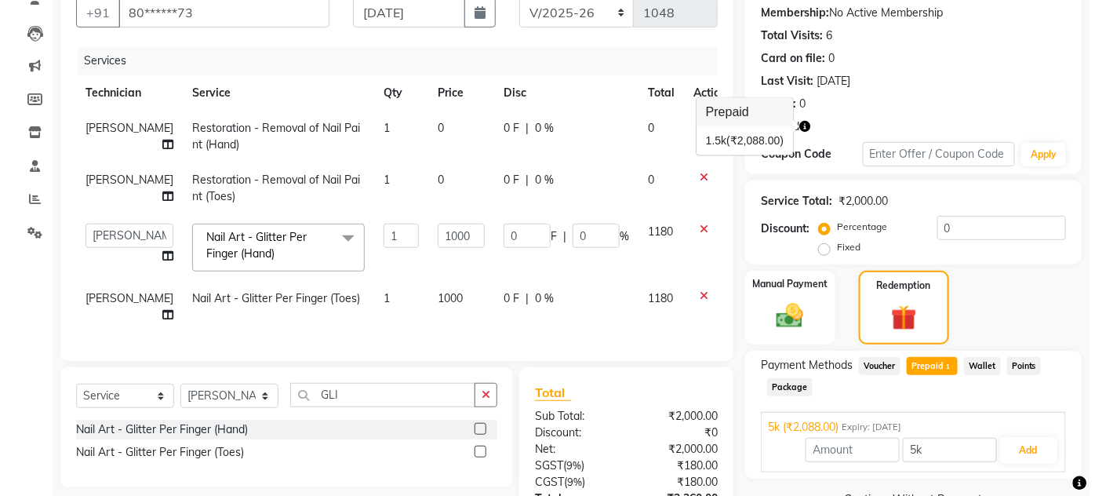
scroll to position [20, 0]
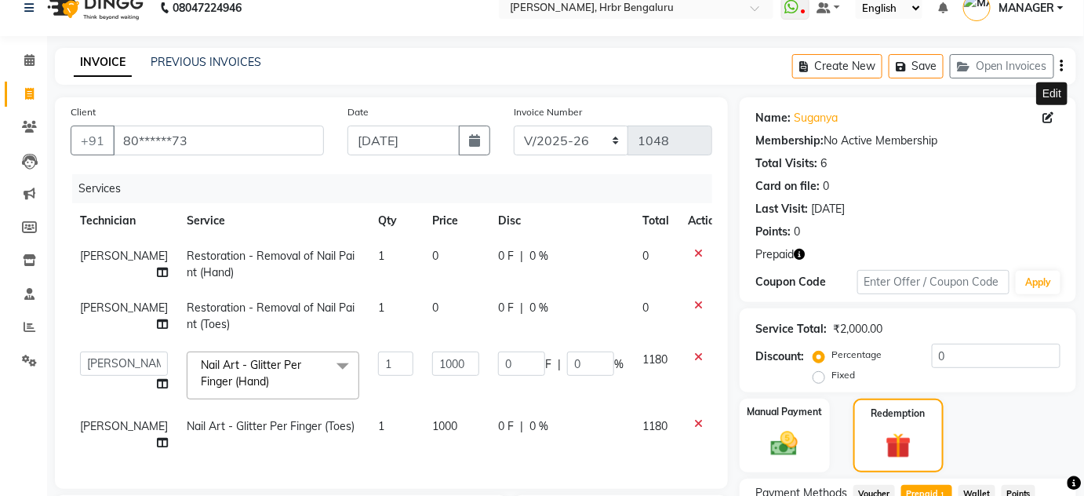
click at [1048, 114] on icon at bounding box center [1049, 117] width 11 height 11
select select "21"
select select "[DEMOGRAPHIC_DATA]"
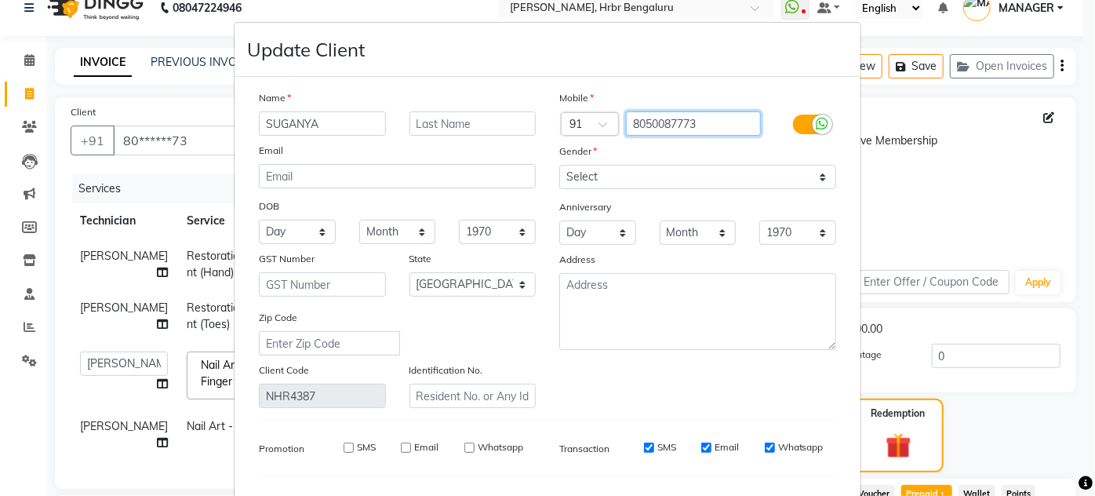
click at [683, 124] on input "8050087773" at bounding box center [694, 123] width 136 height 24
click at [143, 91] on ngb-modal-window "Update Client Name SUGANYA Email DOB Day 01 02 03 04 05 06 07 08 09 10 11 12 13…" at bounding box center [547, 248] width 1095 height 496
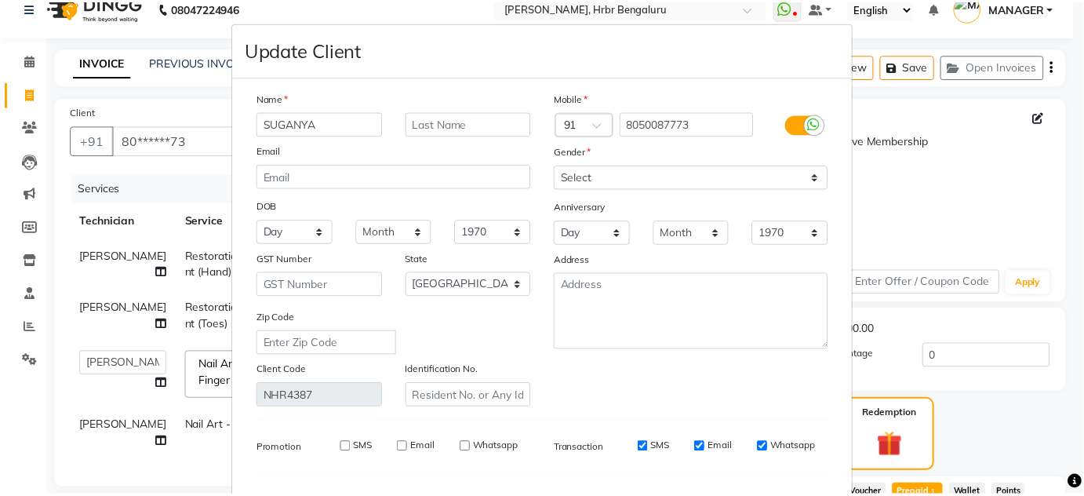
scroll to position [199, 0]
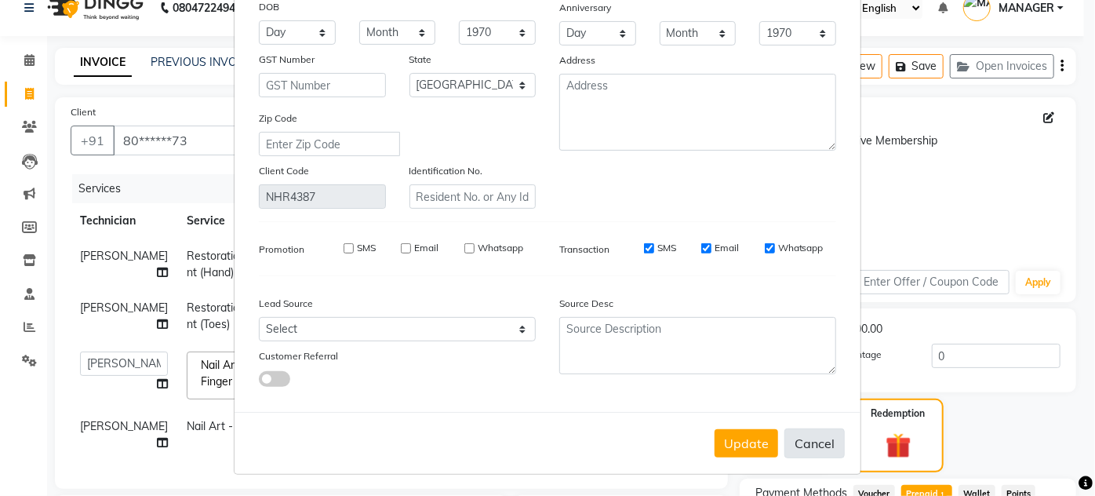
click at [807, 436] on button "Cancel" at bounding box center [815, 443] width 60 height 30
select select
select select "null"
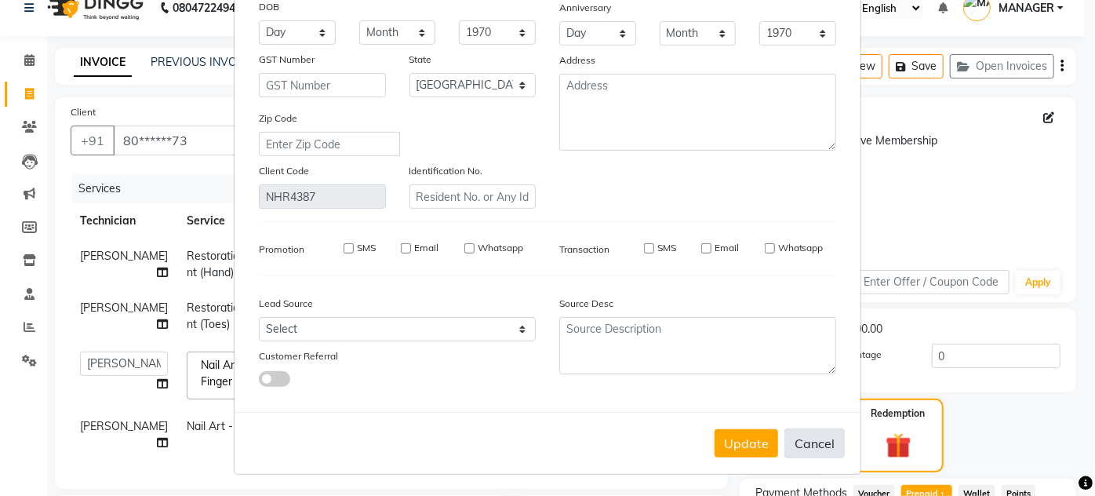
select select
checkbox input "false"
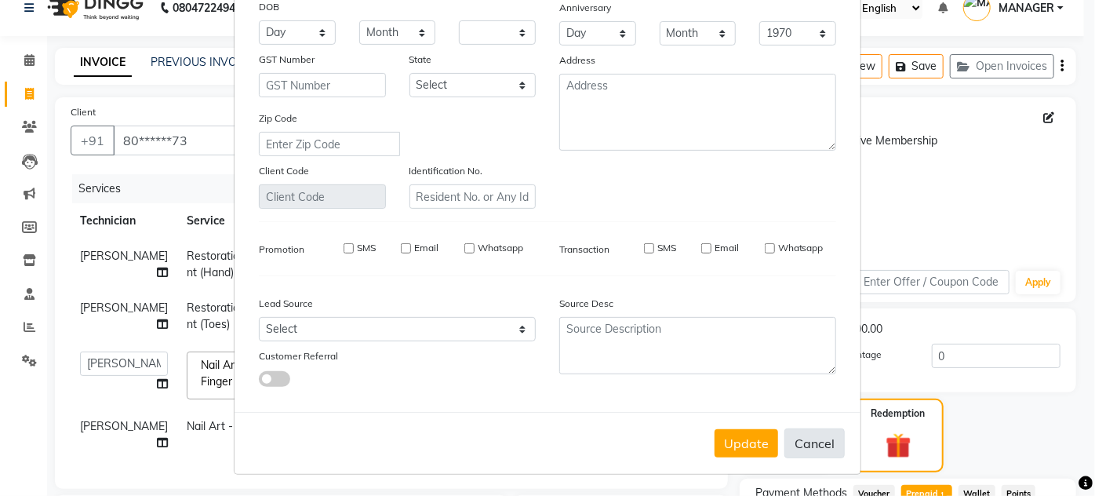
checkbox input "false"
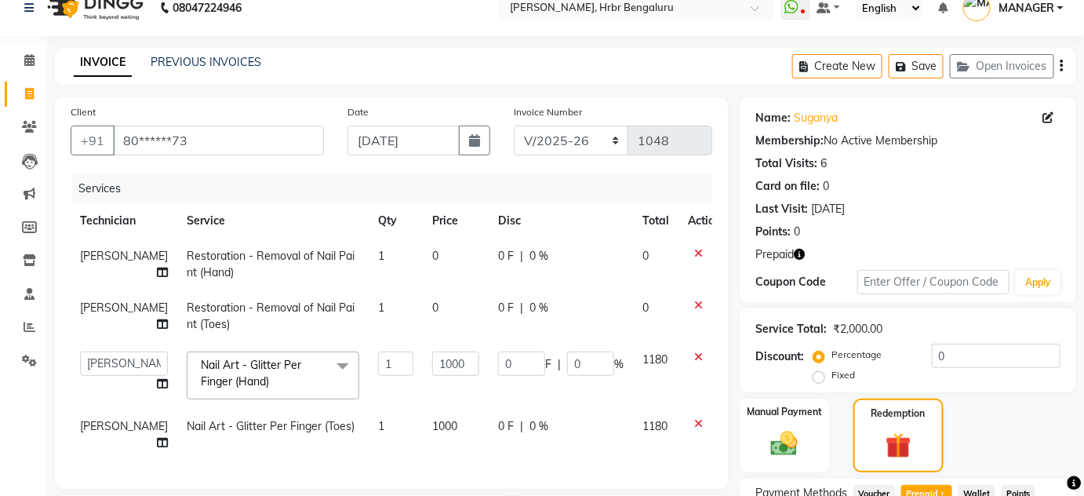
click at [801, 250] on icon "button" at bounding box center [799, 254] width 11 height 11
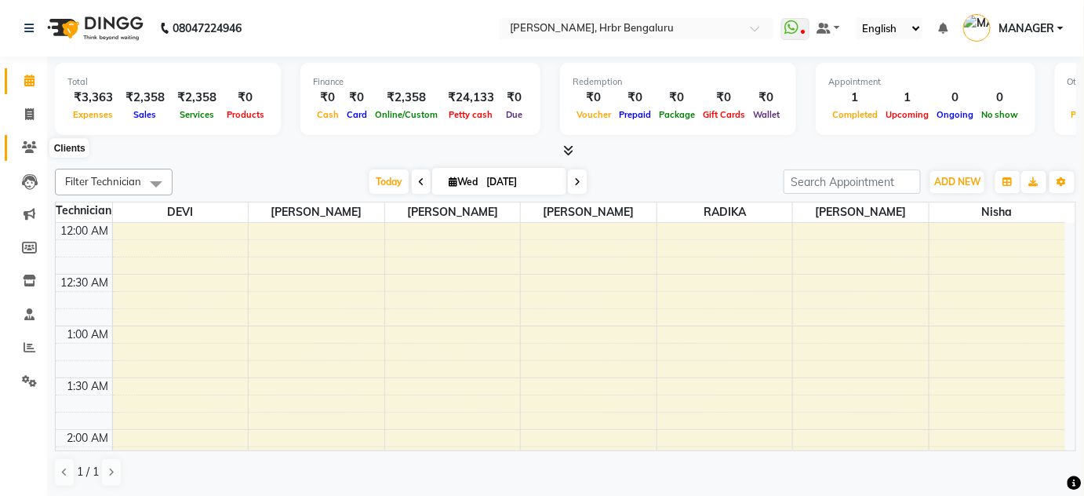
scroll to position [614, 0]
click at [24, 146] on icon at bounding box center [29, 147] width 15 height 12
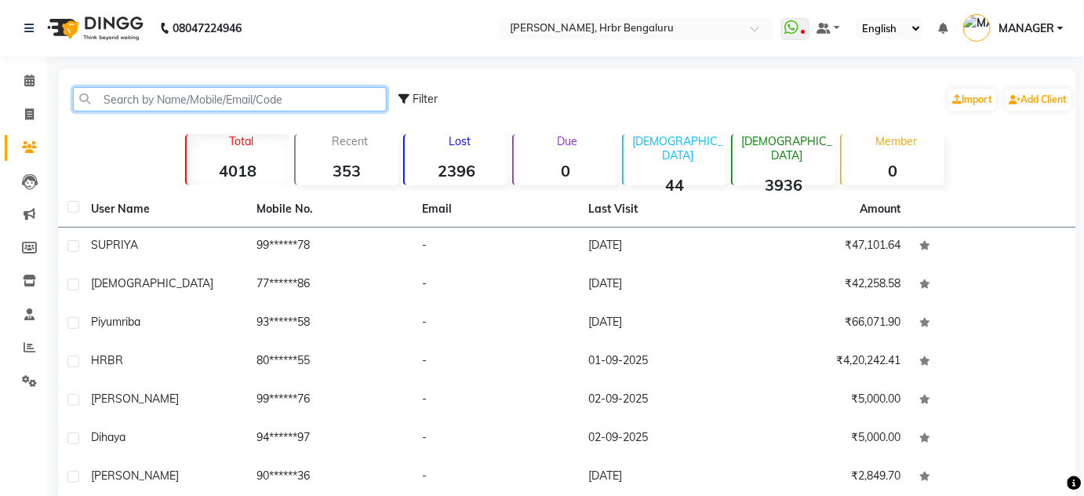
click at [146, 97] on input "text" at bounding box center [230, 99] width 314 height 24
paste input "8050087773"
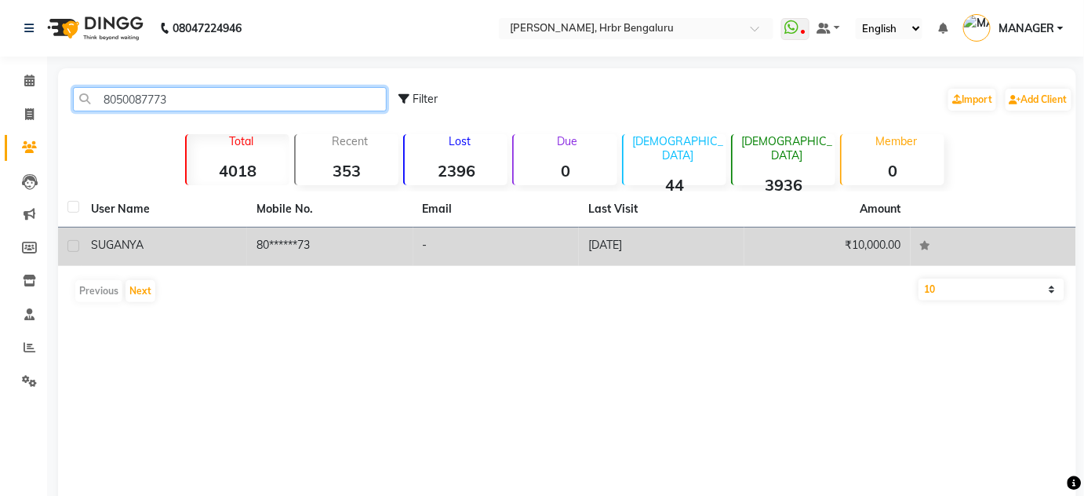
type input "8050087773"
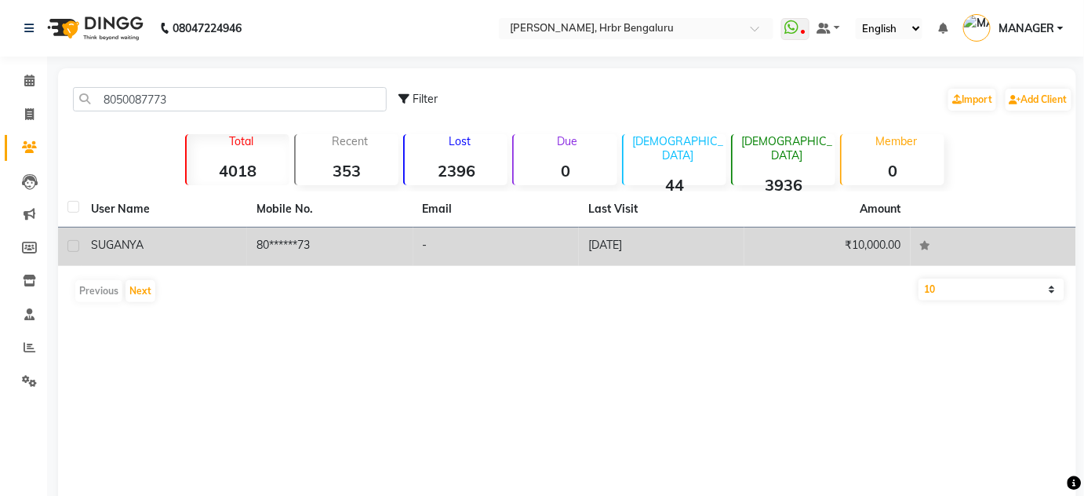
click at [279, 248] on td "80******73" at bounding box center [330, 247] width 166 height 38
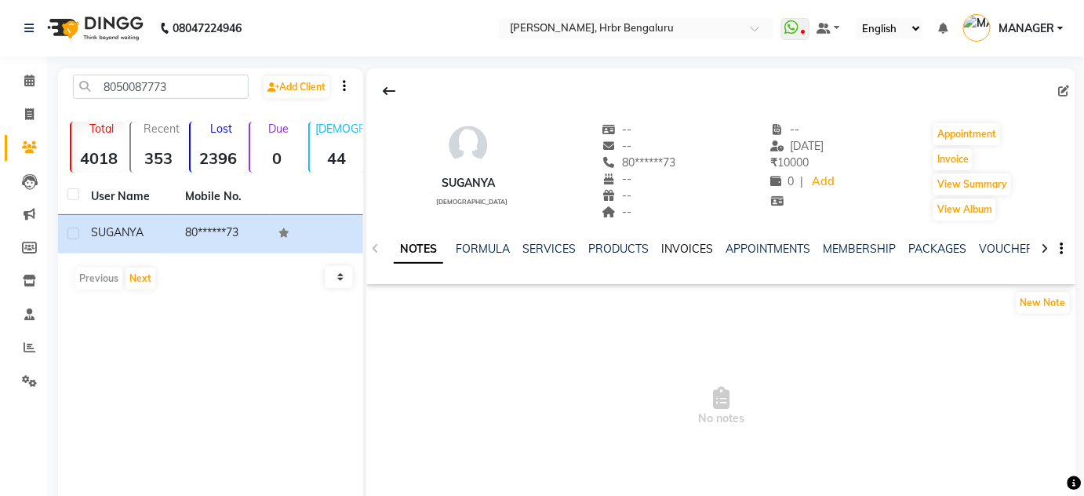
click at [673, 246] on link "INVOICES" at bounding box center [687, 249] width 52 height 14
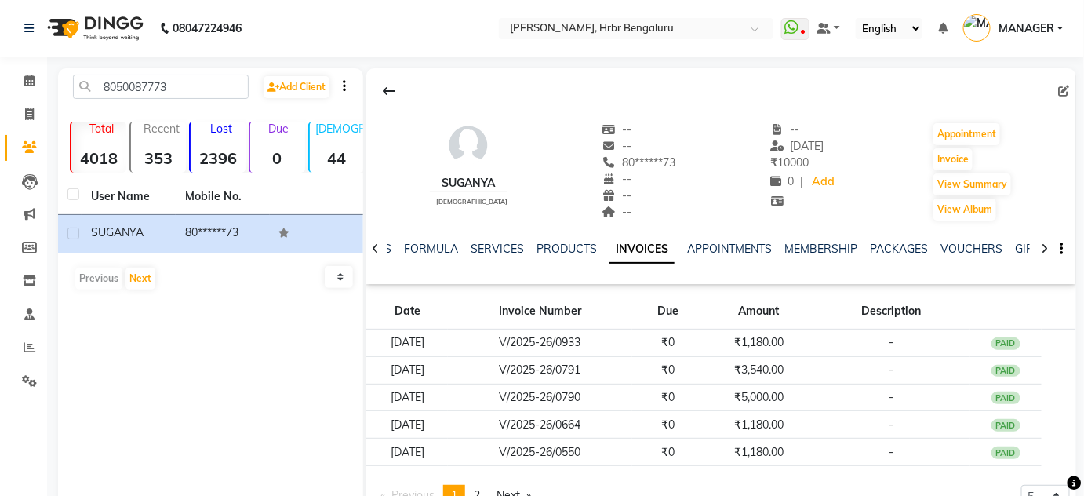
scroll to position [67, 0]
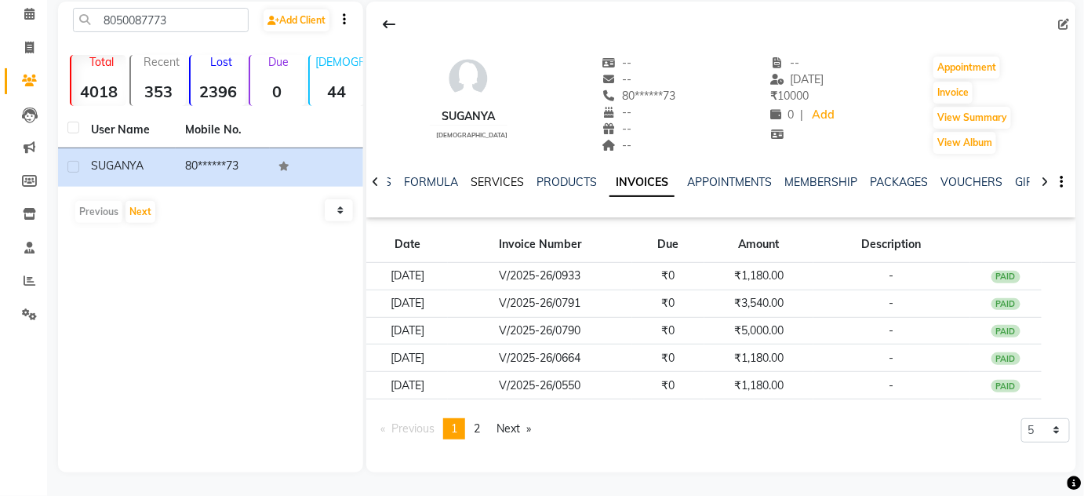
click at [488, 184] on link "SERVICES" at bounding box center [497, 182] width 53 height 14
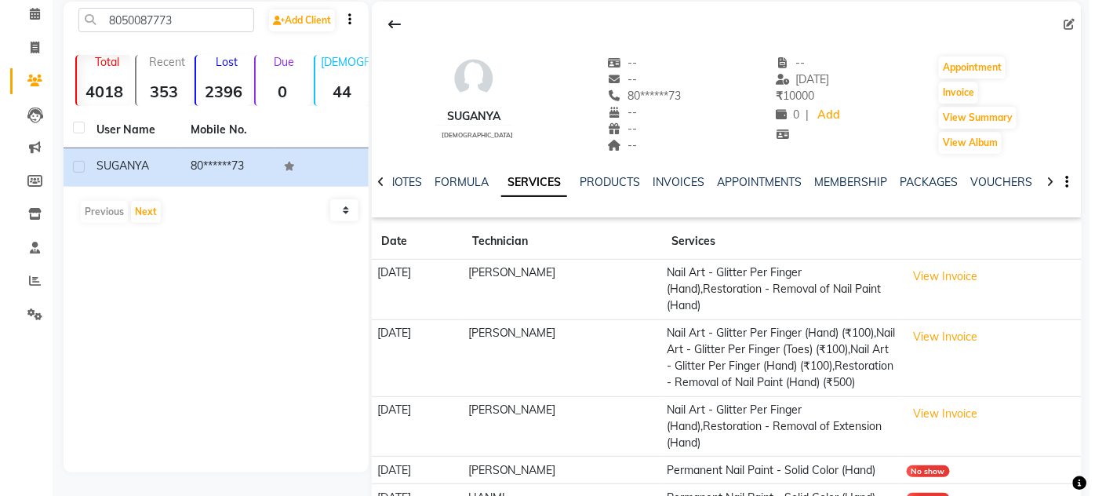
scroll to position [164, 0]
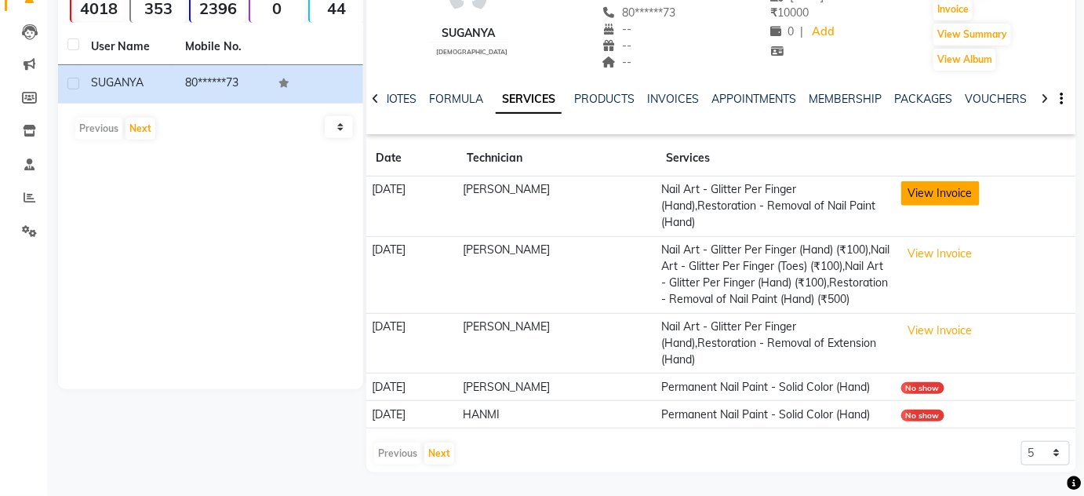
click at [941, 181] on button "View Invoice" at bounding box center [941, 193] width 78 height 24
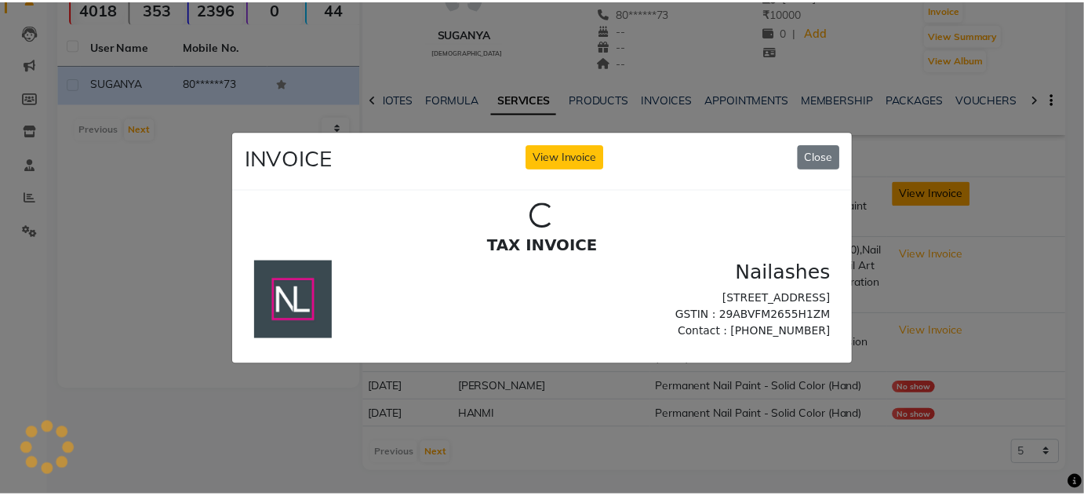
scroll to position [0, 0]
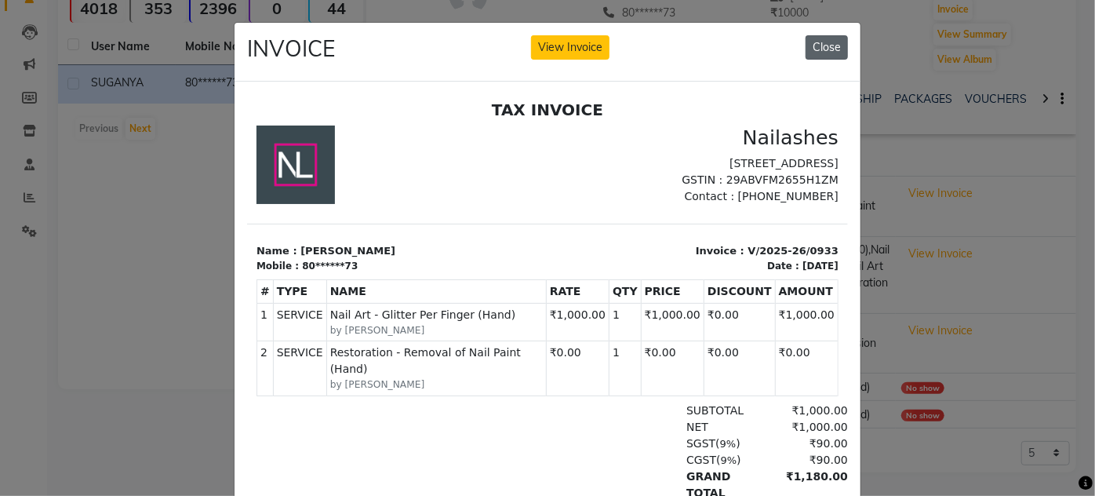
click at [821, 46] on button "Close" at bounding box center [827, 47] width 42 height 24
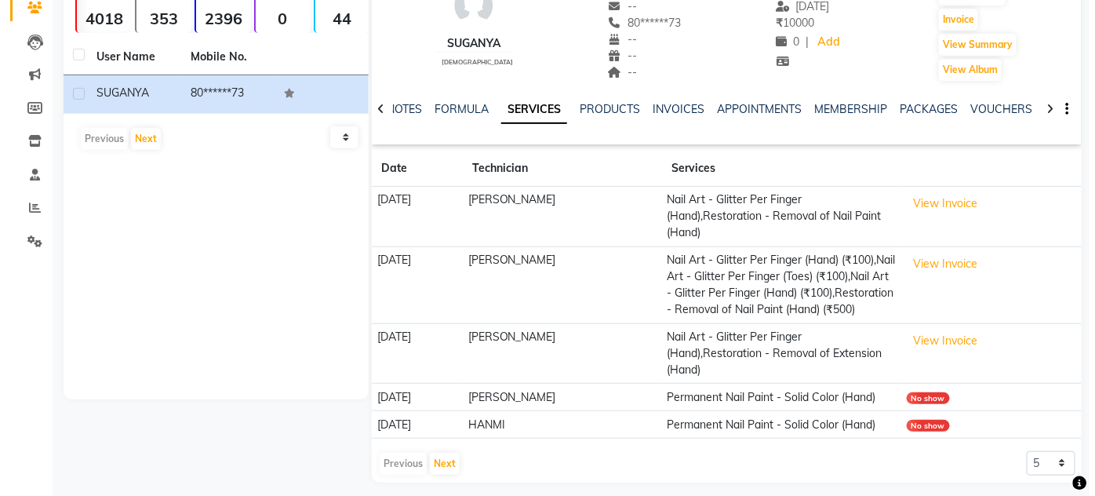
scroll to position [140, 0]
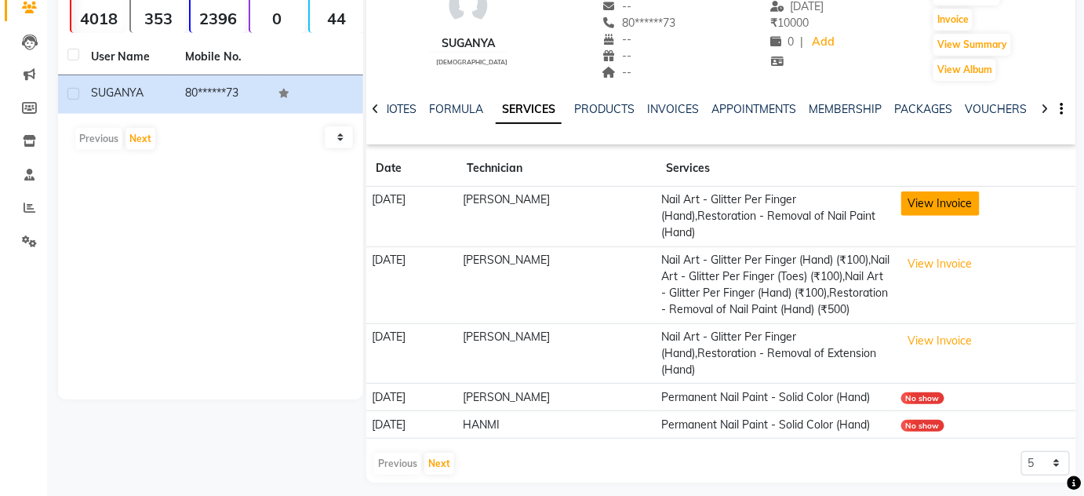
click at [945, 209] on button "View Invoice" at bounding box center [941, 203] width 78 height 24
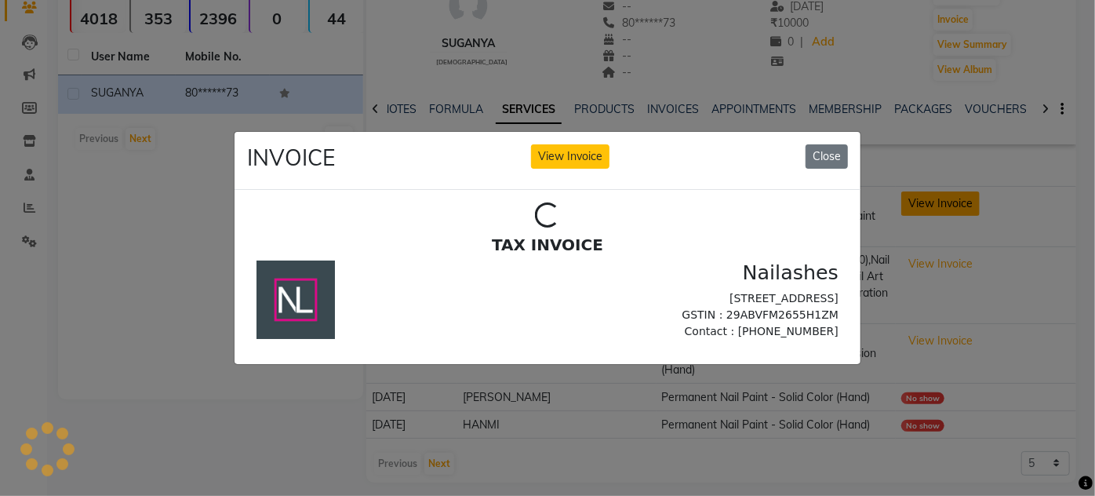
scroll to position [0, 0]
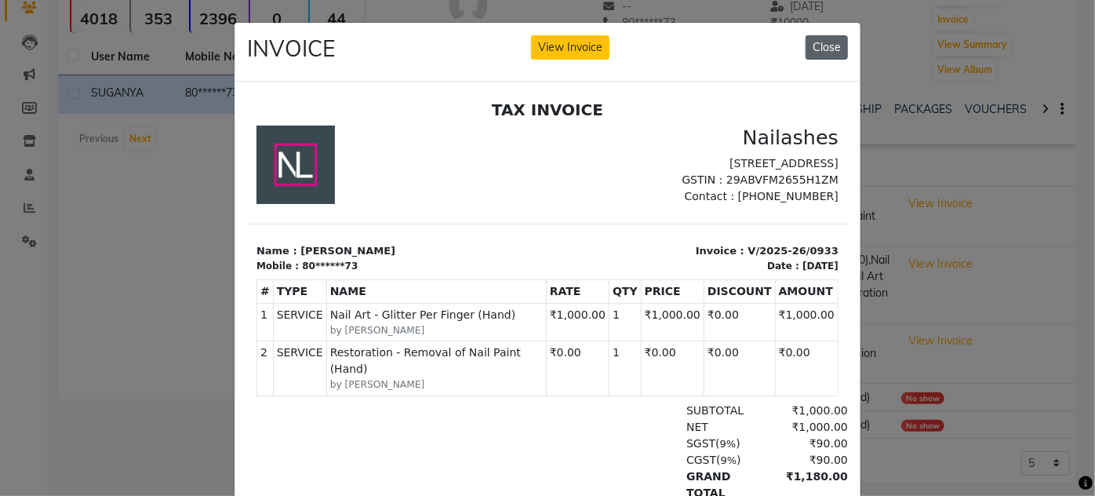
click at [824, 46] on button "Close" at bounding box center [827, 47] width 42 height 24
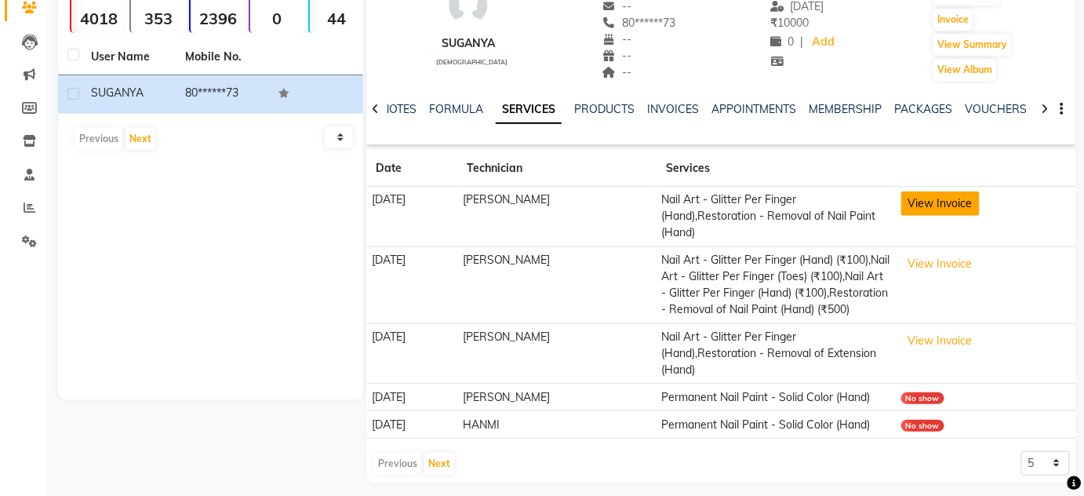
click at [975, 200] on button "View Invoice" at bounding box center [941, 203] width 78 height 24
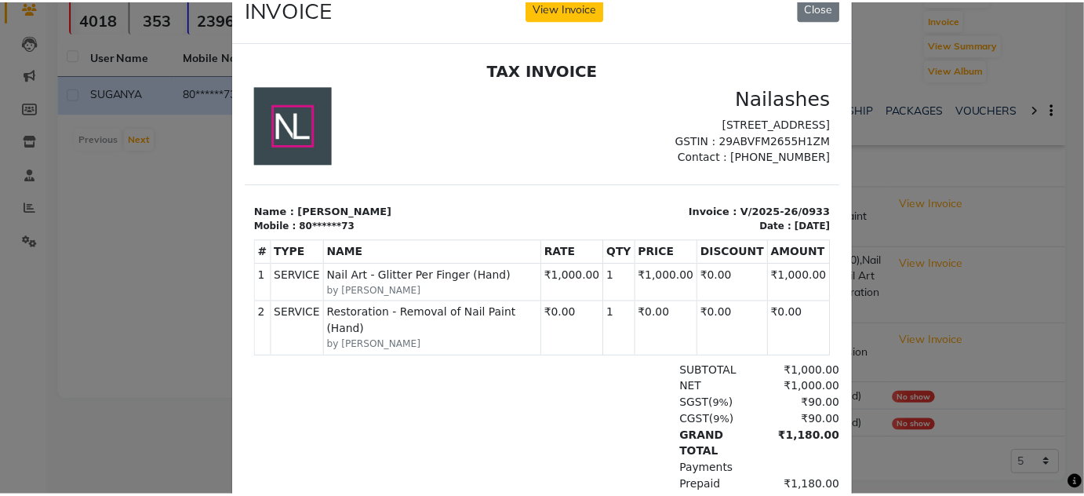
scroll to position [42, 0]
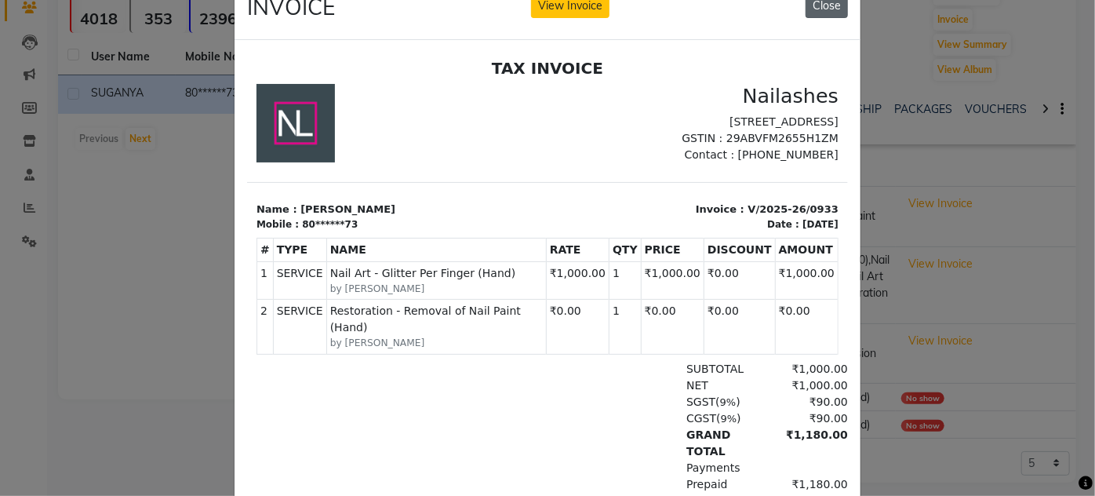
click at [832, 11] on button "Close" at bounding box center [827, 6] width 42 height 24
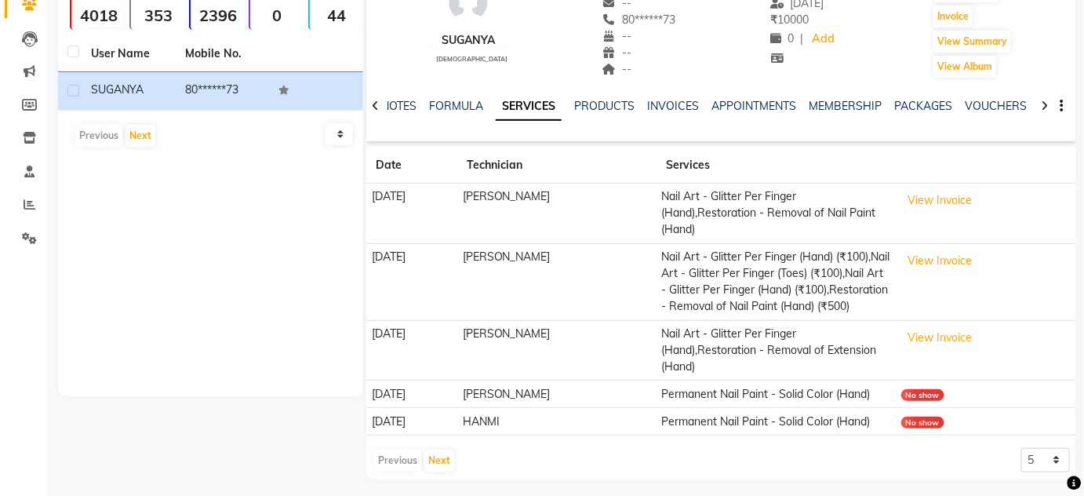
scroll to position [144, 0]
click at [671, 106] on link "INVOICES" at bounding box center [673, 104] width 52 height 14
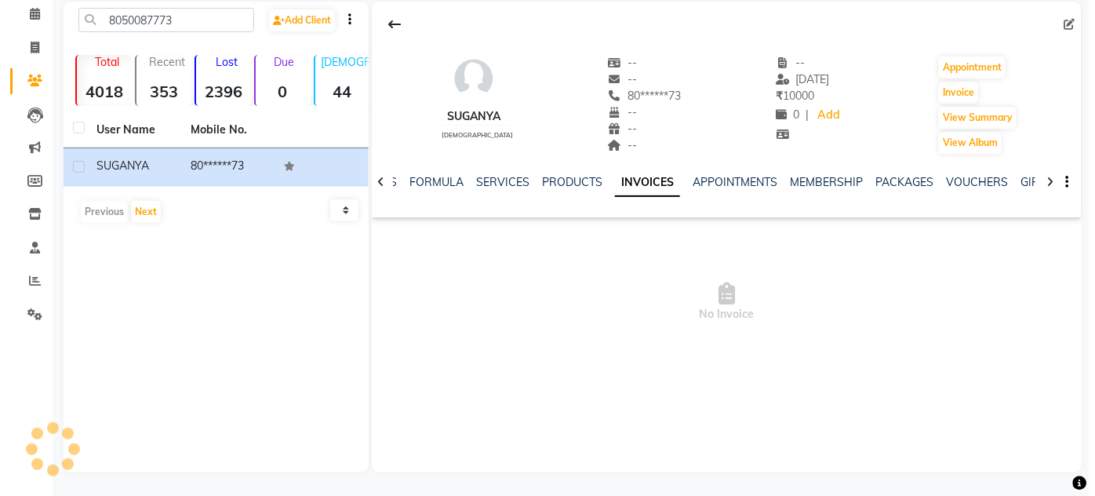
scroll to position [67, 0]
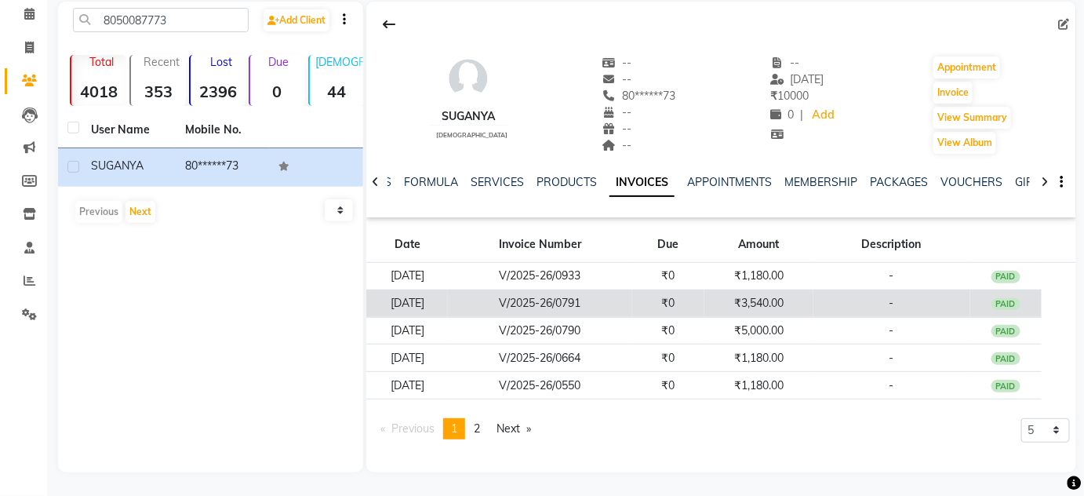
click at [873, 302] on td "-" at bounding box center [892, 303] width 157 height 27
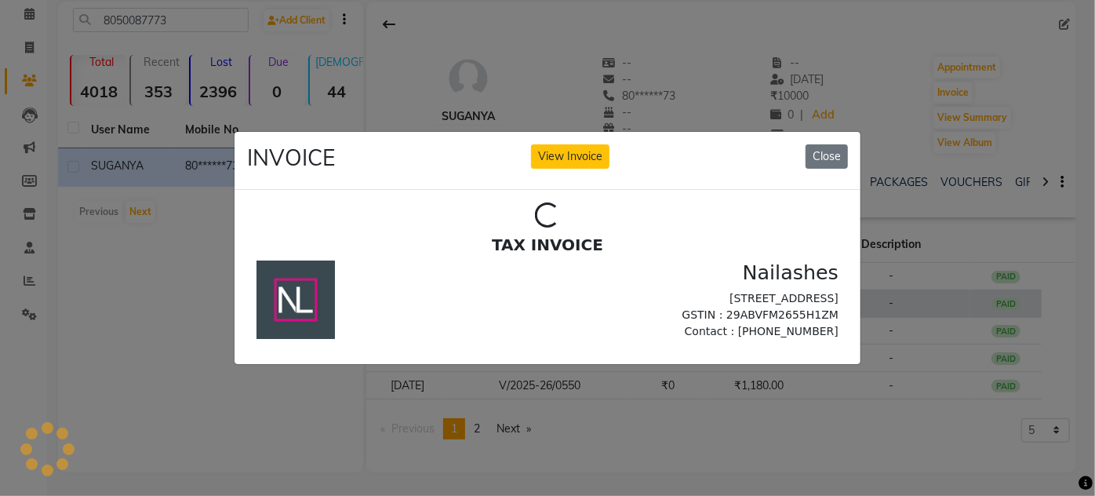
scroll to position [0, 0]
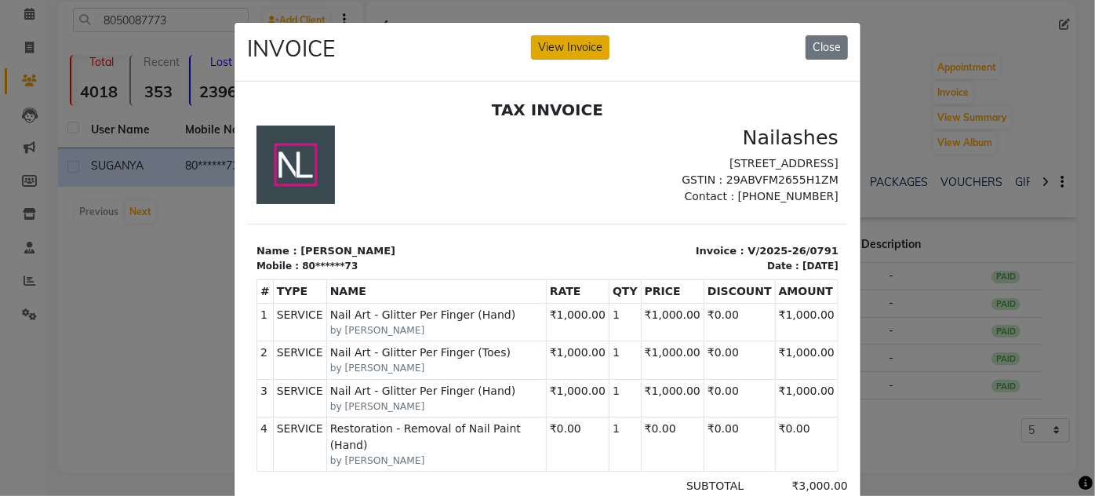
click at [542, 46] on button "View Invoice" at bounding box center [570, 47] width 78 height 24
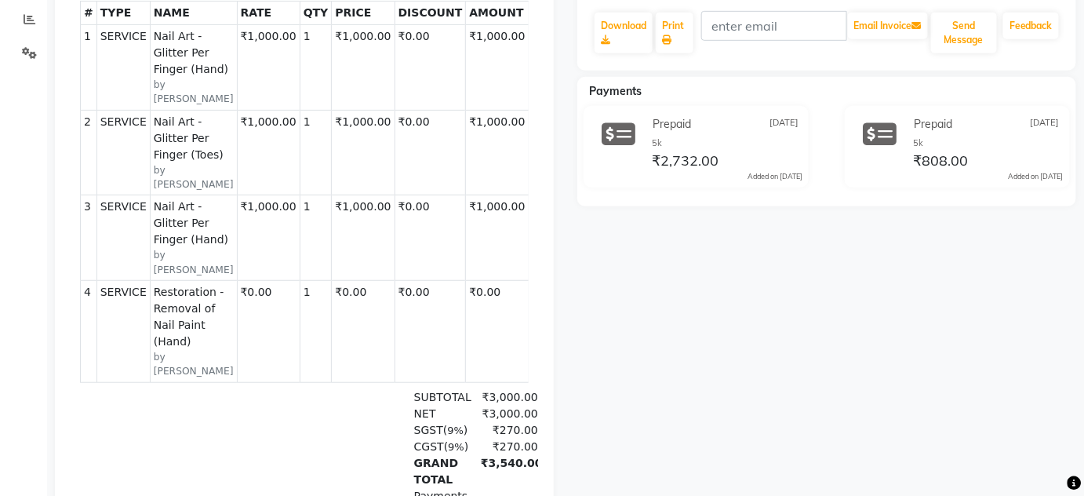
scroll to position [94, 0]
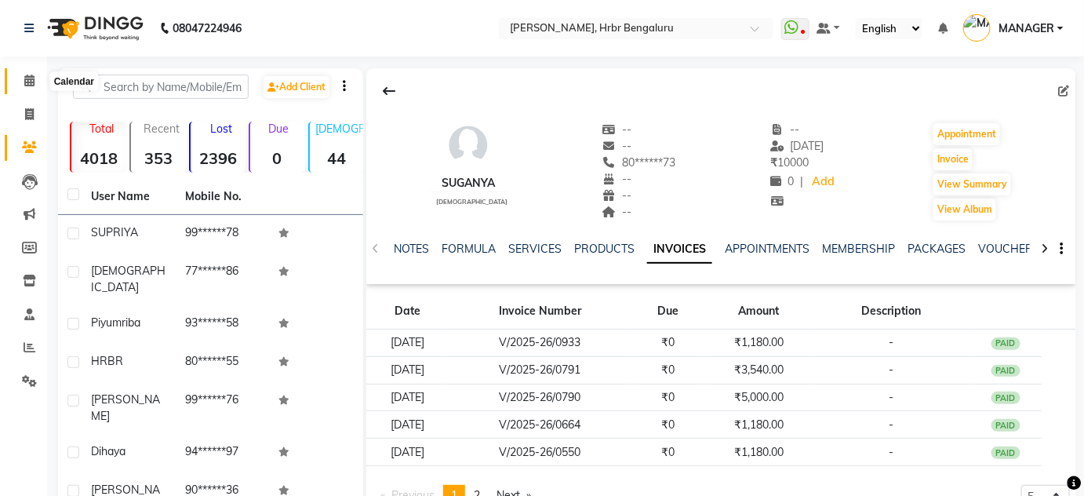
click at [29, 79] on icon at bounding box center [29, 81] width 10 height 12
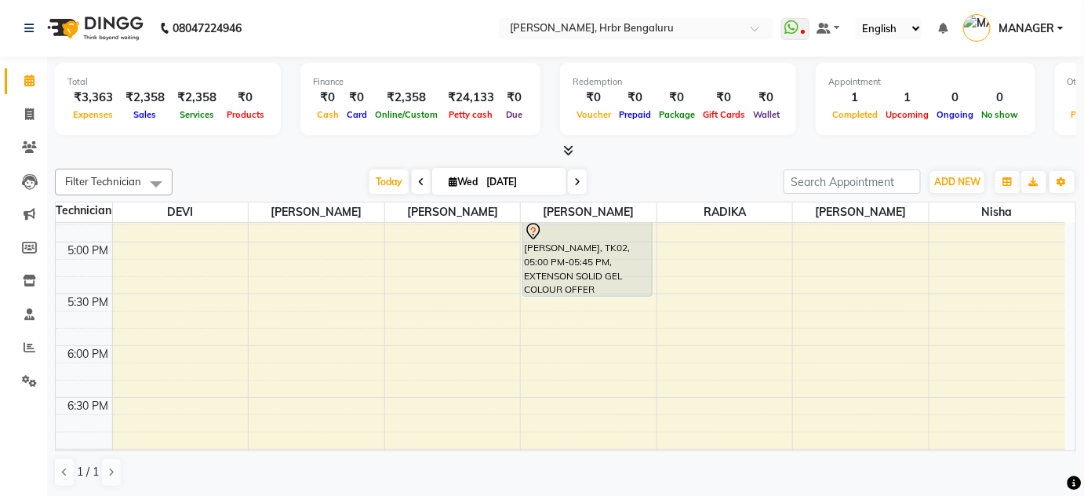
scroll to position [1747, 0]
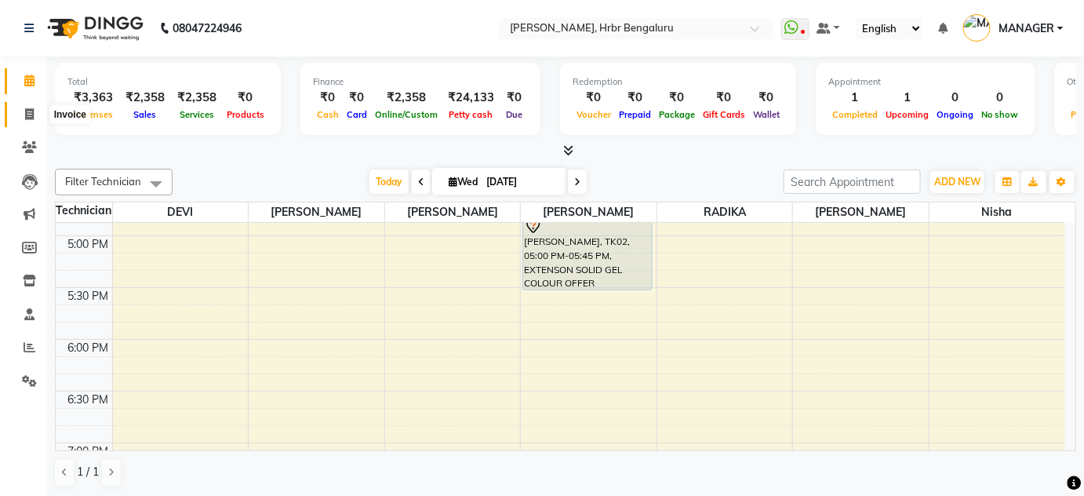
click at [20, 115] on span at bounding box center [29, 115] width 27 height 18
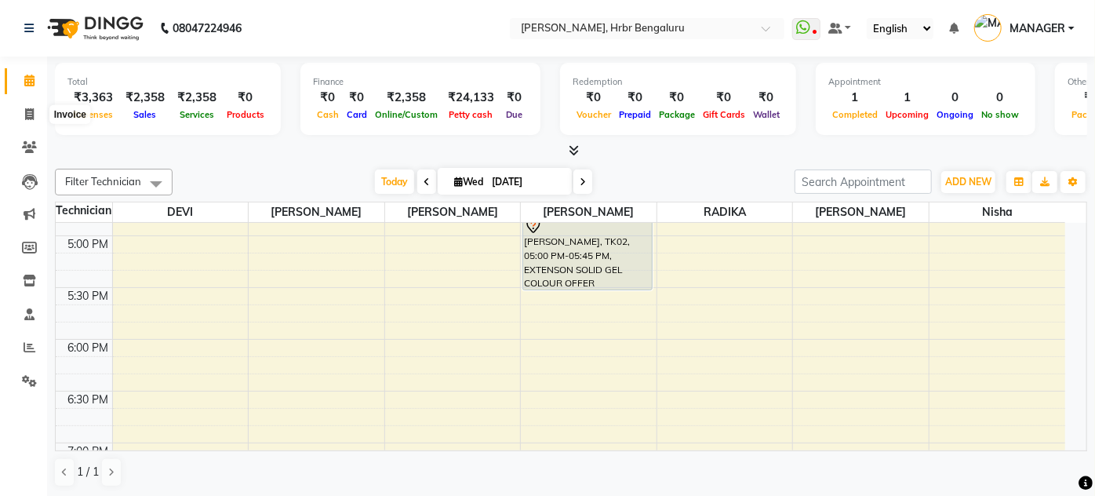
select select "service"
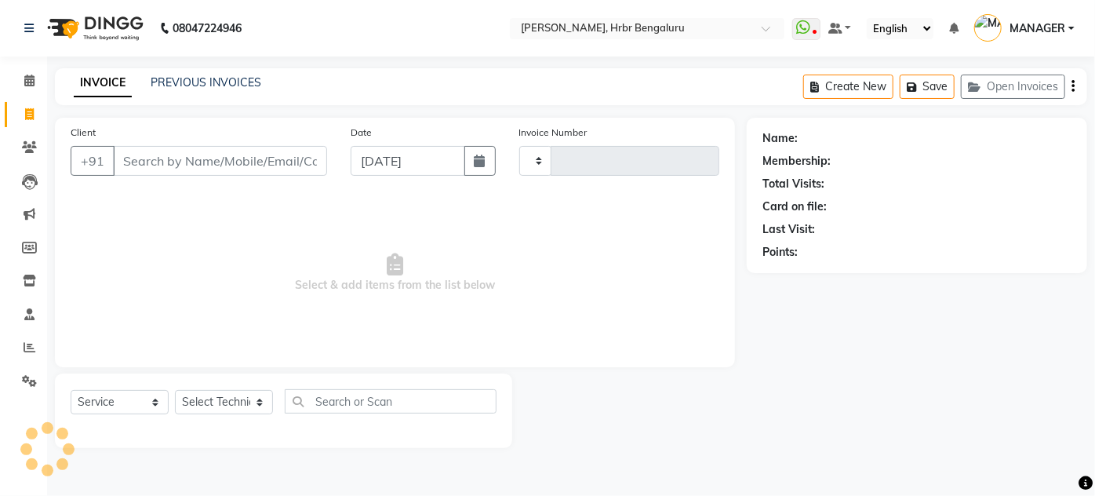
type input "1048"
select select "3771"
click at [141, 151] on input "Client" at bounding box center [220, 161] width 214 height 30
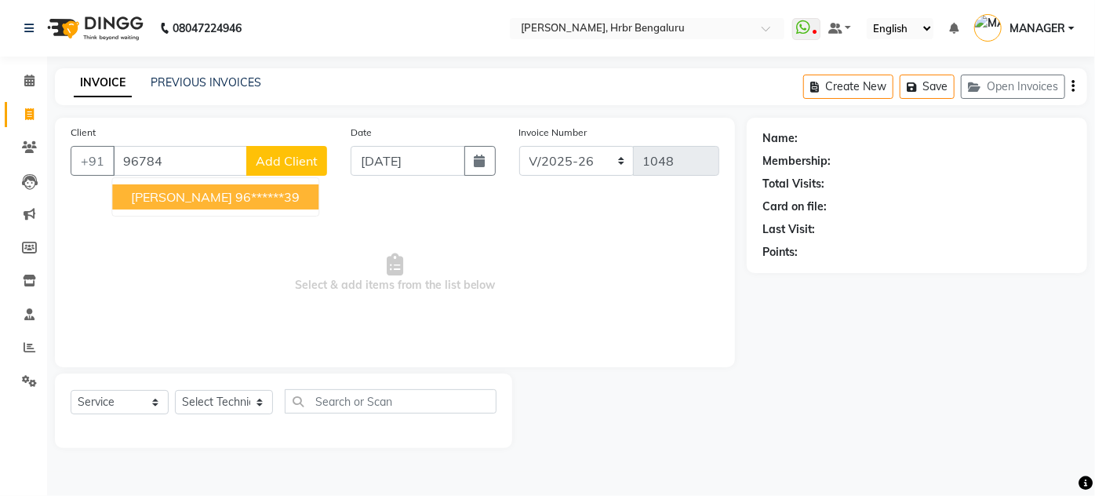
click at [235, 196] on ngb-highlight "96******39" at bounding box center [267, 197] width 64 height 16
type input "96******39"
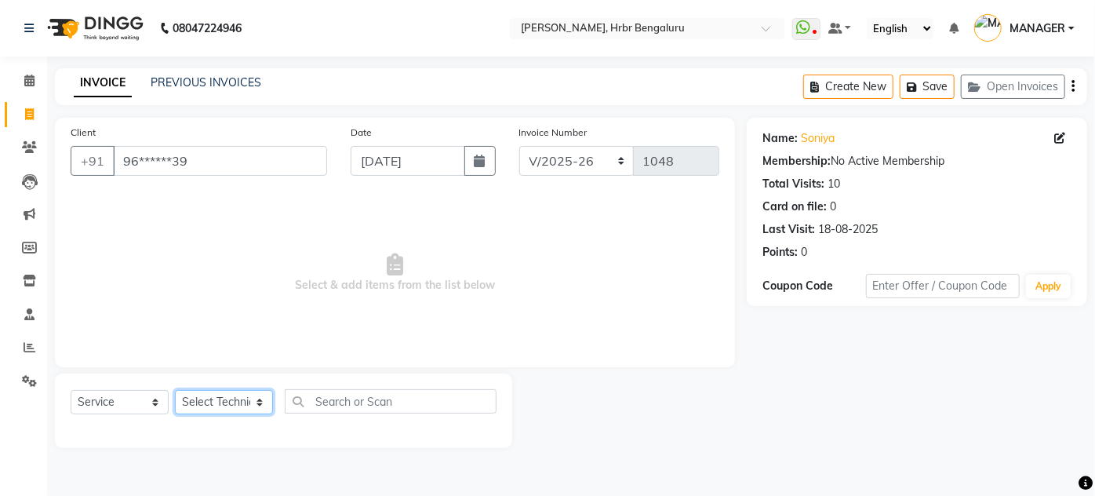
click at [228, 393] on select "Select Technician [PERSON_NAME] [PERSON_NAME] MANAGER [PERSON_NAME]" at bounding box center [224, 402] width 98 height 24
select select "84501"
click at [175, 390] on select "Select Technician [PERSON_NAME] [PERSON_NAME] MANAGER [PERSON_NAME]" at bounding box center [224, 402] width 98 height 24
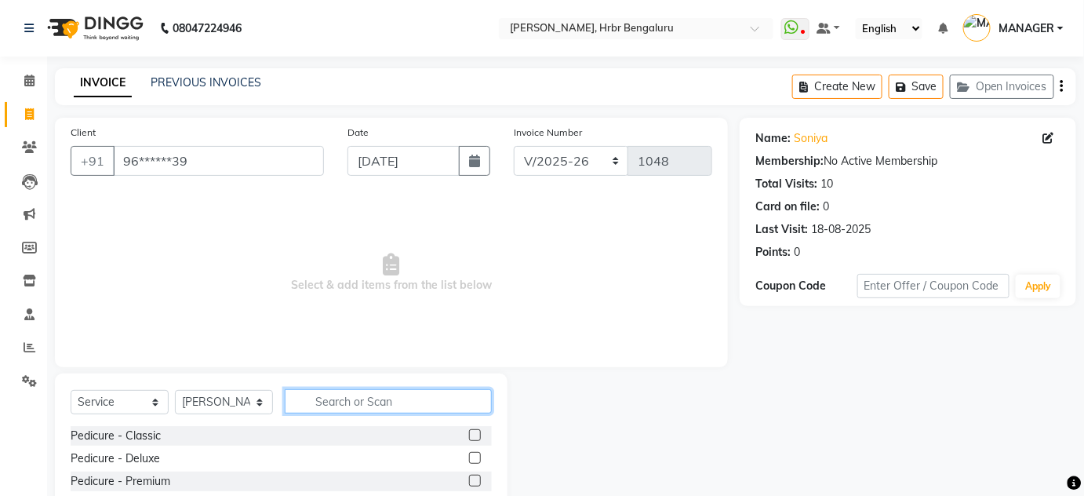
click at [362, 401] on input "text" at bounding box center [388, 401] width 207 height 24
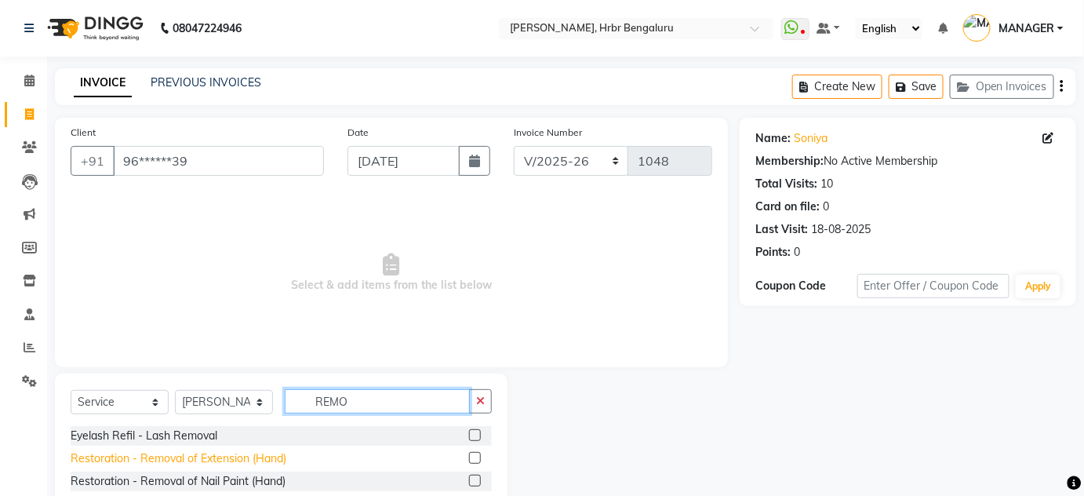
type input "REMO"
click at [220, 457] on div "Restoration - Removal of Extension (Hand)" at bounding box center [179, 458] width 216 height 16
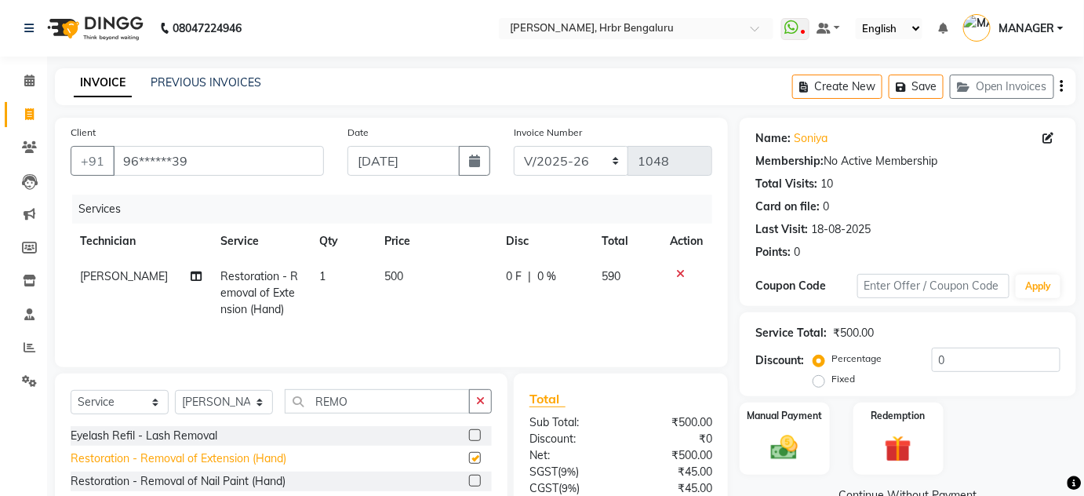
checkbox input "false"
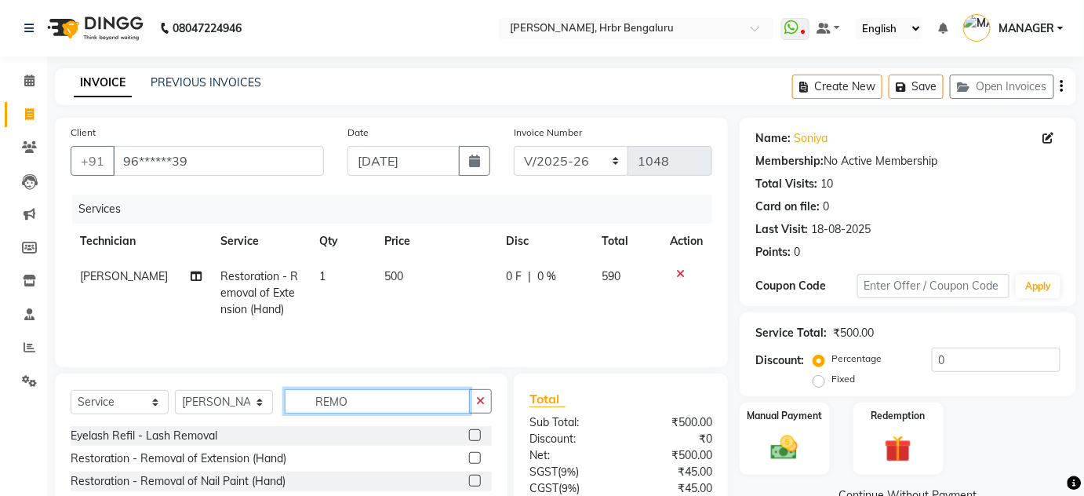
click at [355, 400] on input "REMO" at bounding box center [377, 401] width 185 height 24
type input "R"
type input "AC"
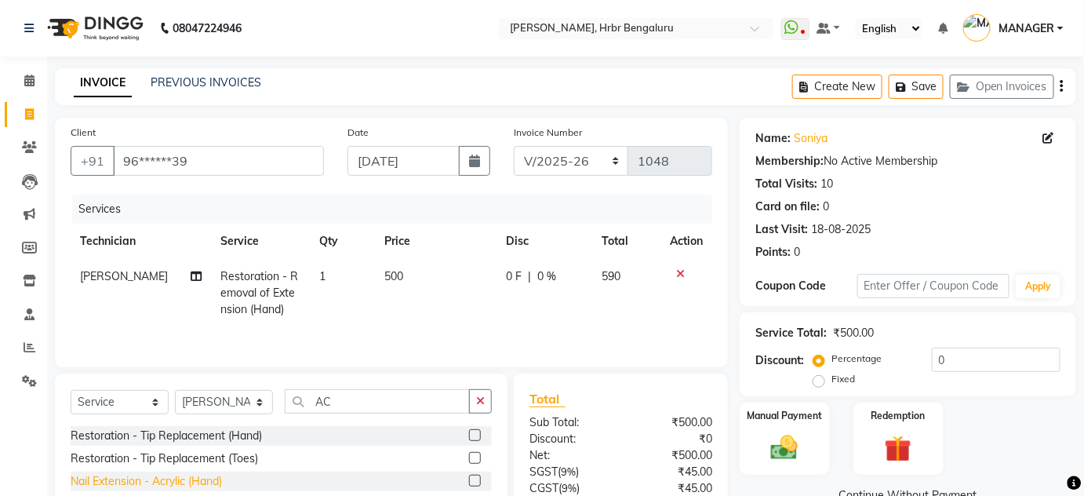
click at [180, 479] on div "Nail Extension - Acrylic (Hand)" at bounding box center [146, 481] width 151 height 16
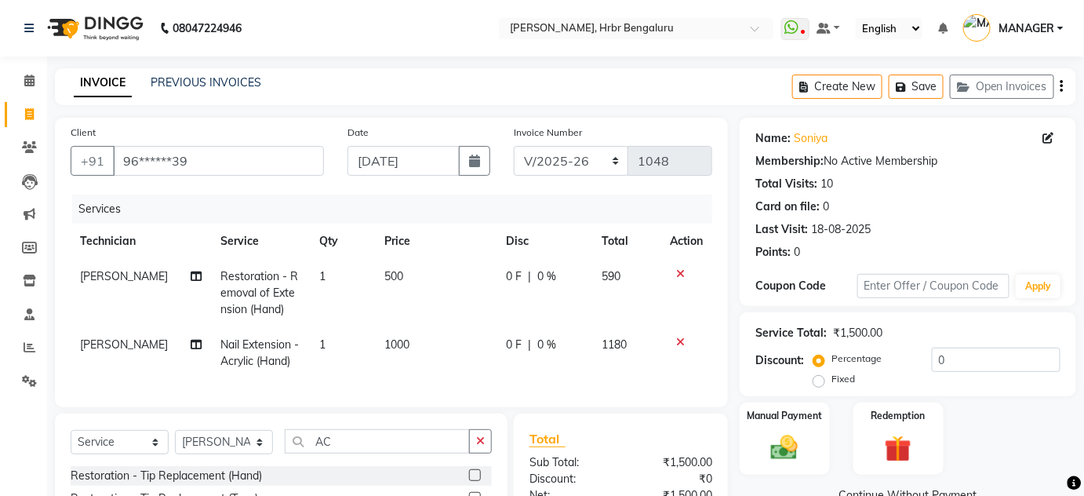
checkbox input "false"
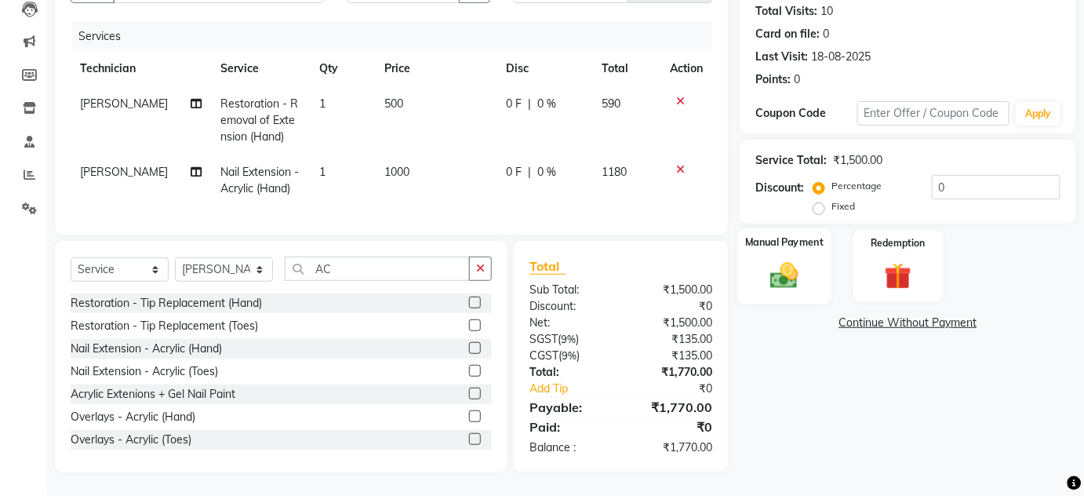
click at [798, 265] on img at bounding box center [785, 275] width 46 height 32
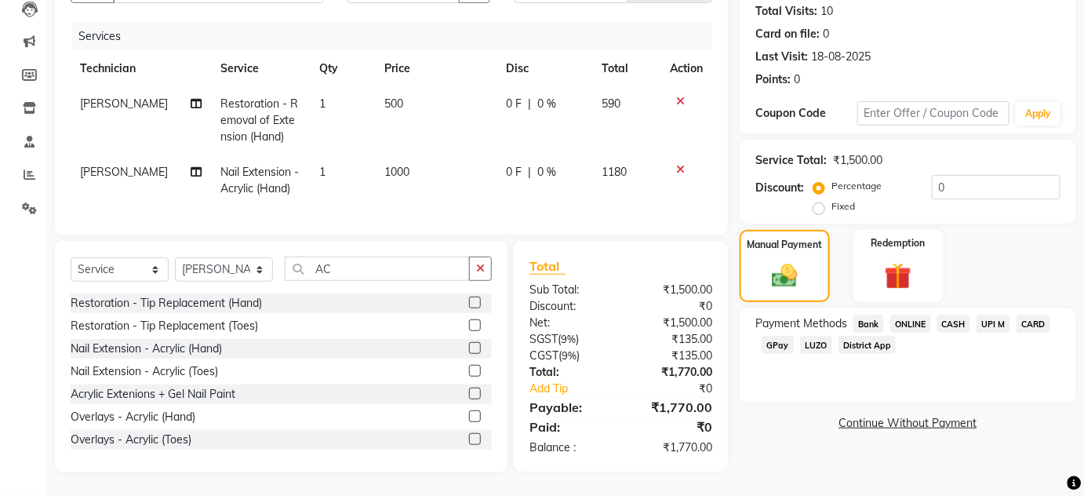
click at [909, 315] on span "ONLINE" at bounding box center [911, 324] width 41 height 18
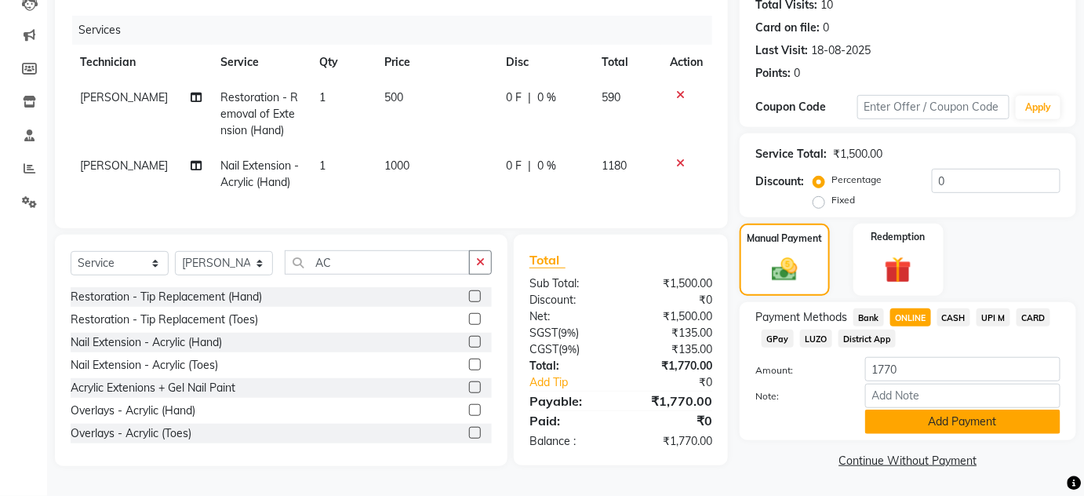
click at [971, 425] on button "Add Payment" at bounding box center [962, 422] width 195 height 24
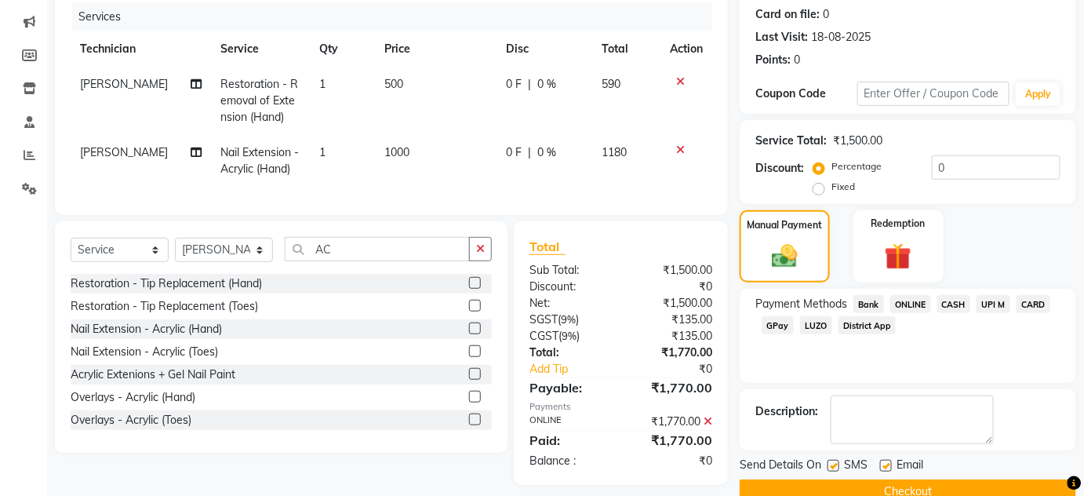
scroll to position [222, 0]
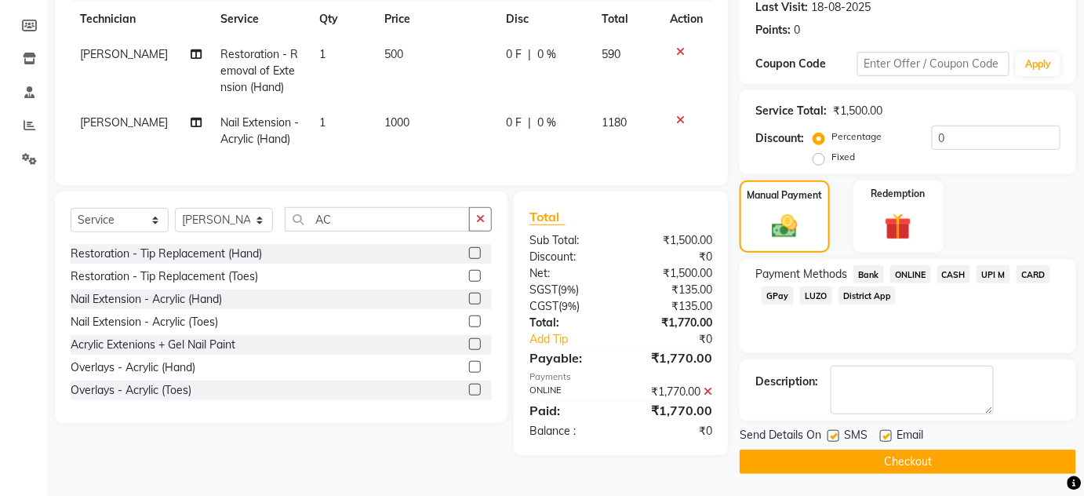
click at [881, 465] on button "Checkout" at bounding box center [908, 462] width 337 height 24
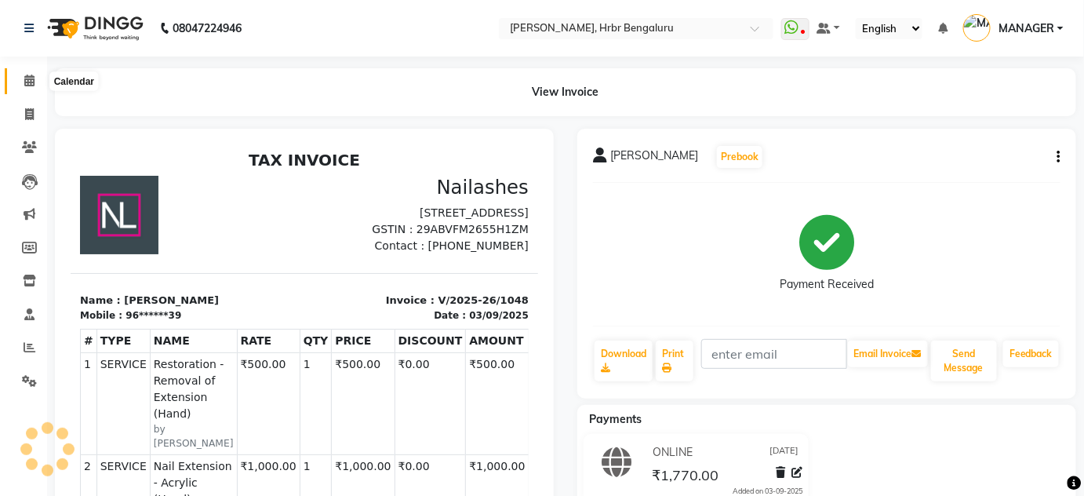
click at [31, 83] on icon at bounding box center [29, 81] width 10 height 12
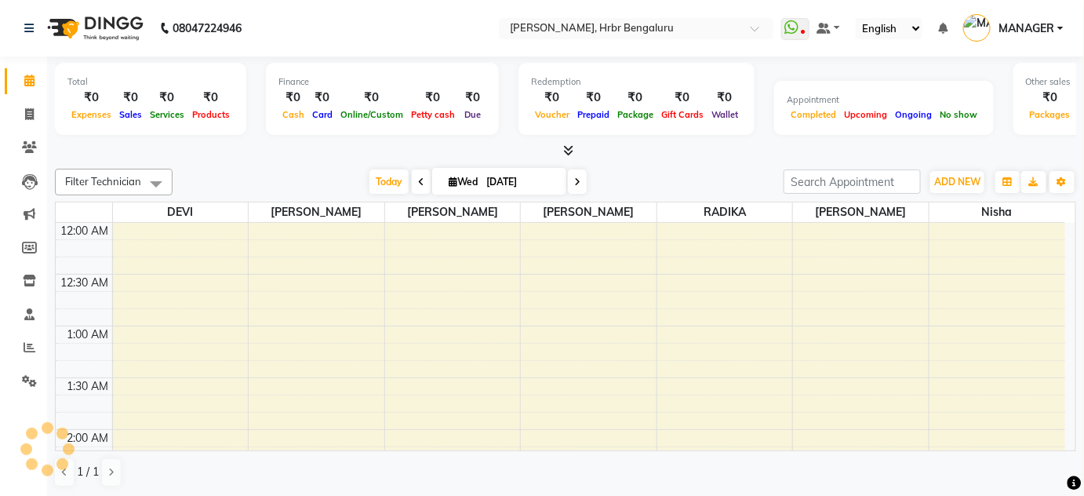
scroll to position [614, 0]
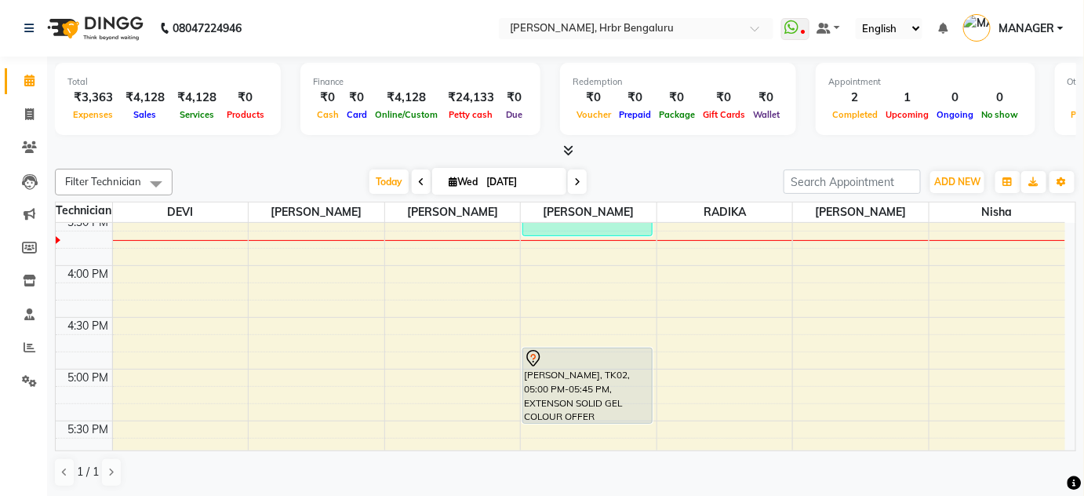
scroll to position [1620, 0]
